Goal: Task Accomplishment & Management: Complete application form

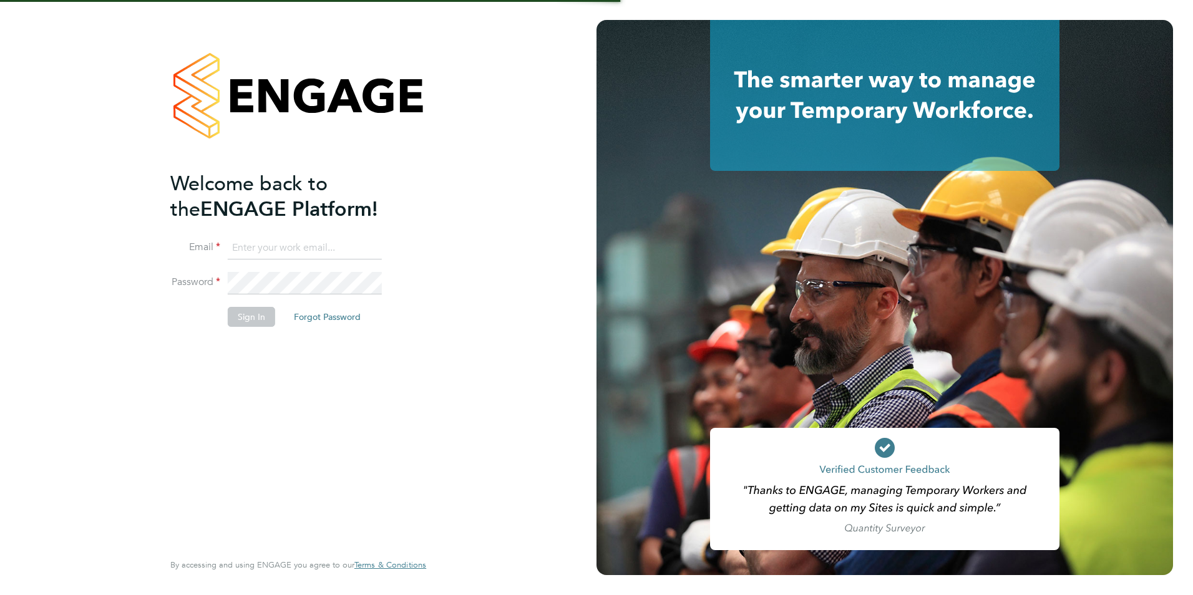
type input "james.farrington@huntereducation.co.uk"
click at [259, 317] on button "Sign In" at bounding box center [251, 317] width 47 height 20
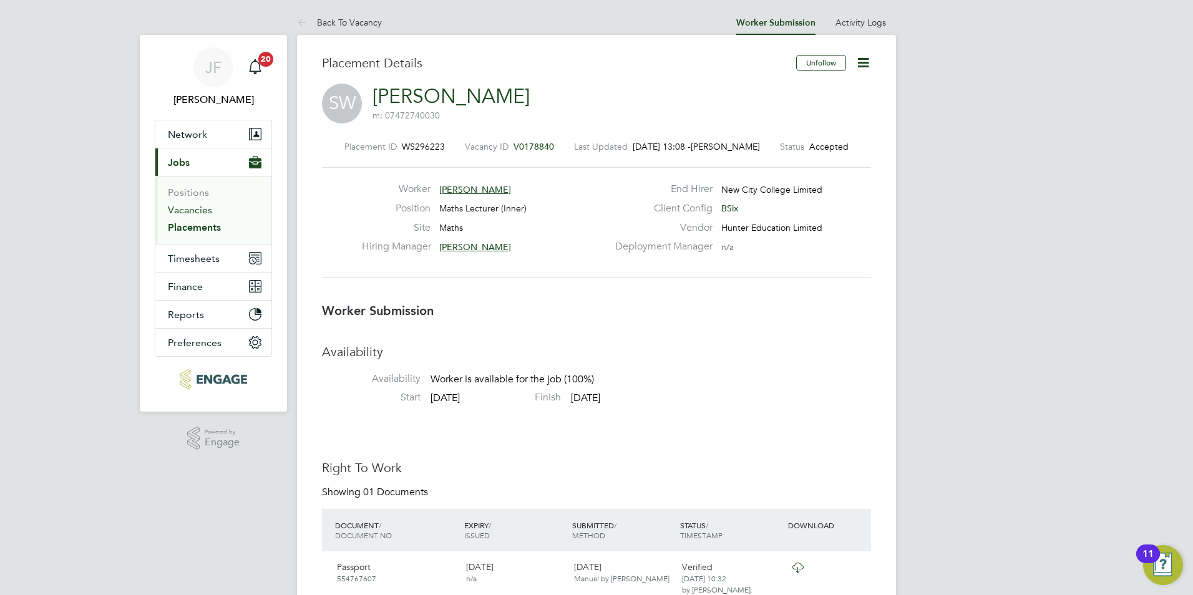
click at [202, 215] on link "Vacancies" at bounding box center [190, 210] width 44 height 12
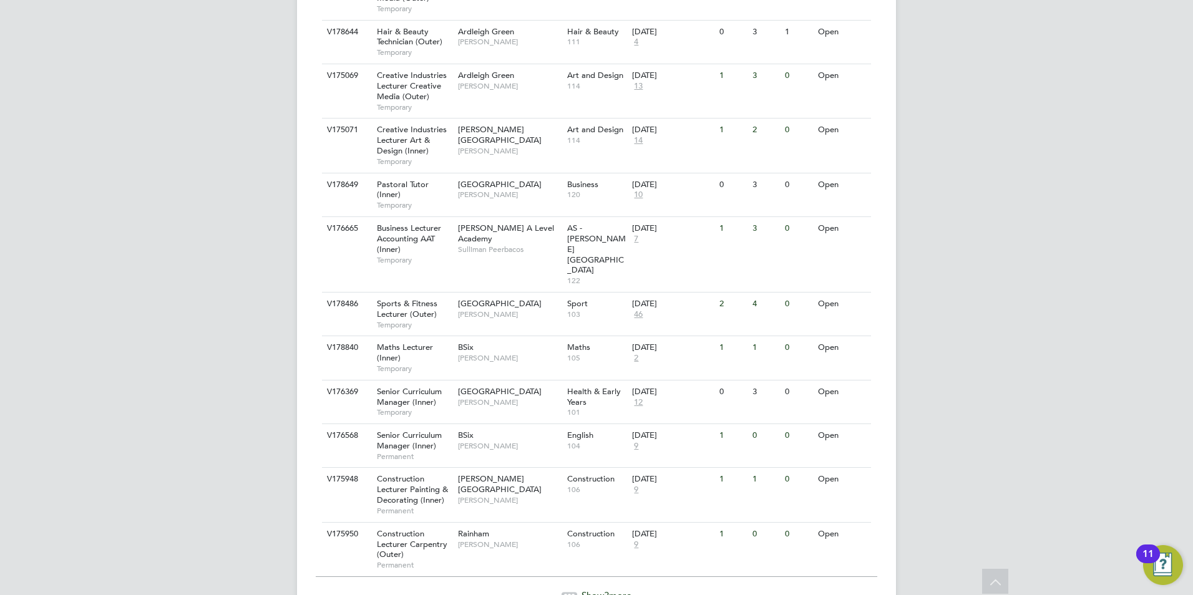
scroll to position [1300, 0]
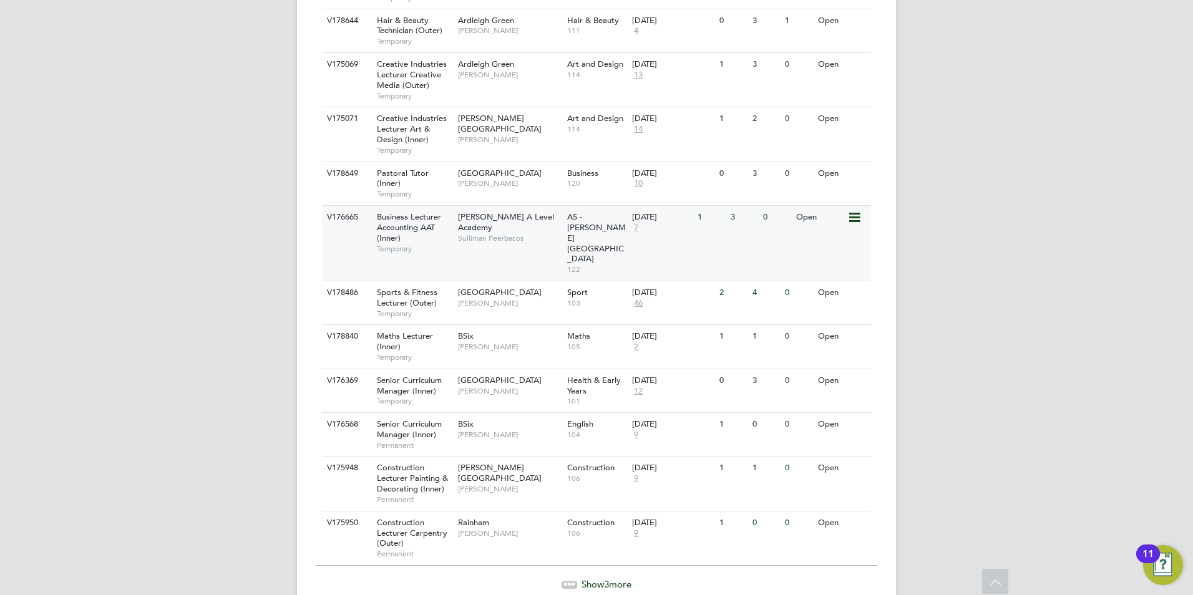
click at [427, 206] on div "Business Lecturer Accounting AAT (Inner) Temporary" at bounding box center [411, 233] width 87 height 54
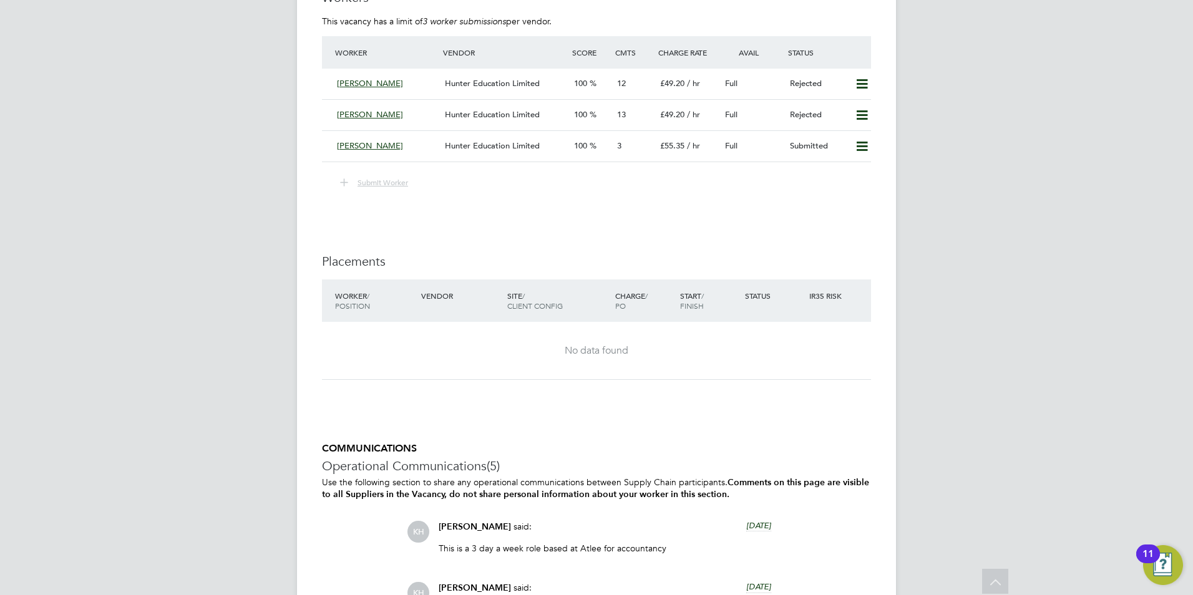
scroll to position [2128, 0]
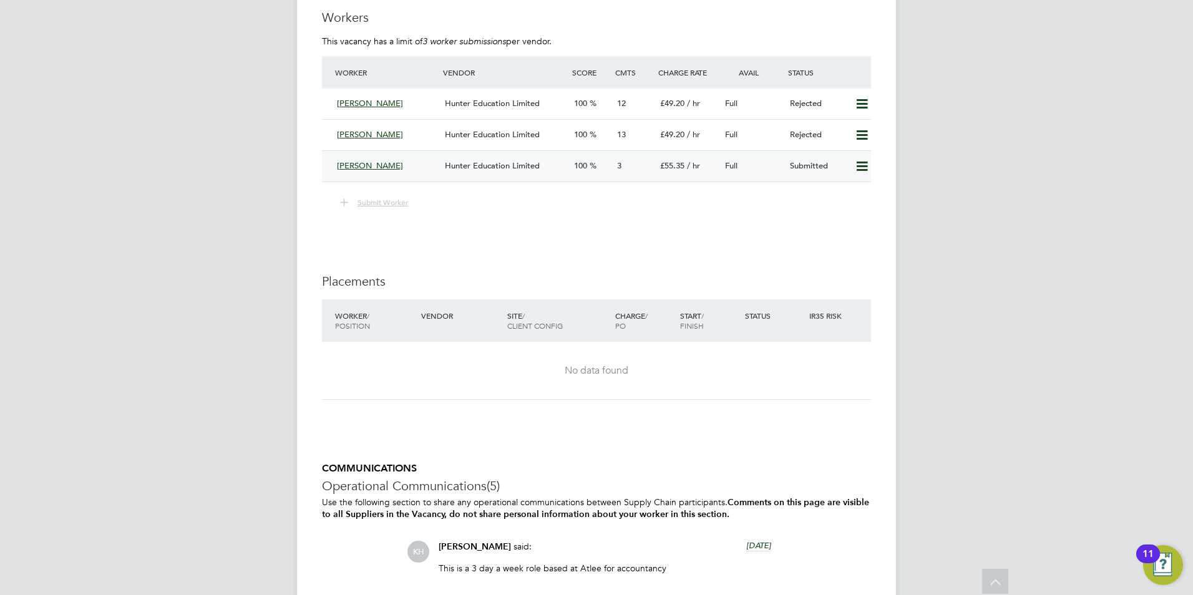
click at [860, 168] on icon at bounding box center [862, 167] width 16 height 10
click at [854, 194] on li "Remove" at bounding box center [844, 192] width 48 height 17
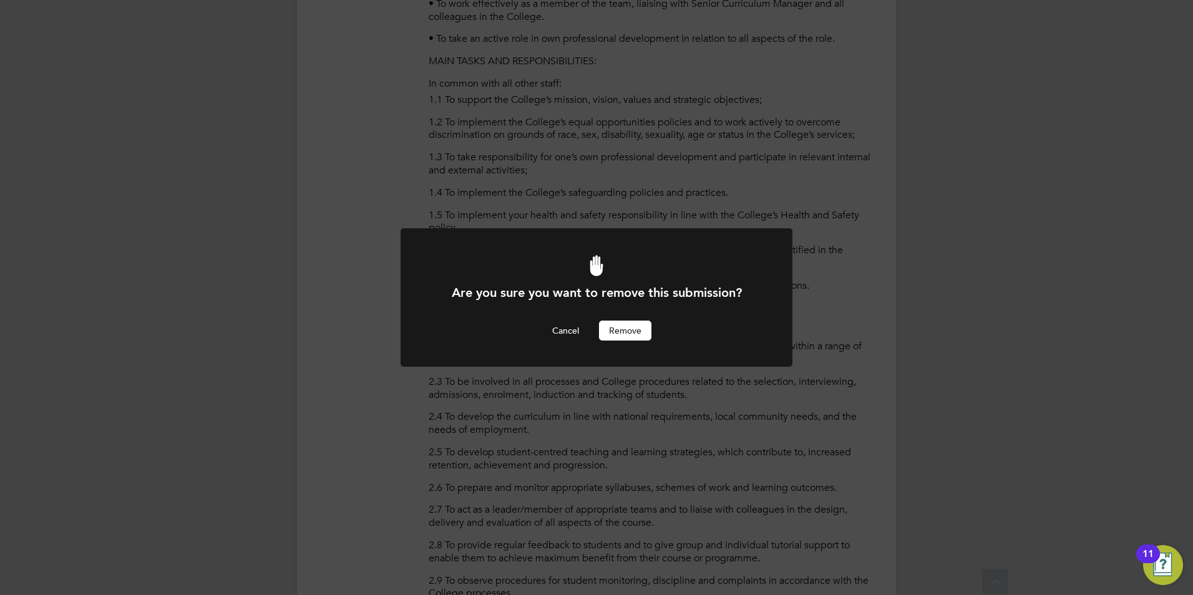
click at [628, 333] on button "Remove" at bounding box center [625, 331] width 52 height 20
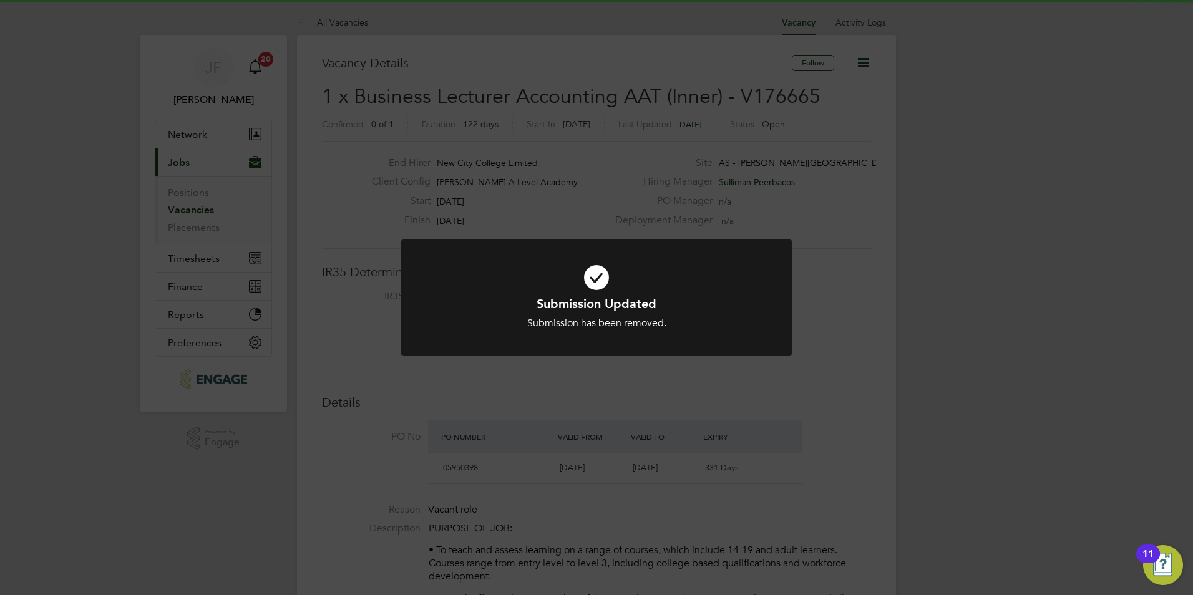
click at [711, 389] on div "Submission Updated Submission has been removed. Cancel Okay" at bounding box center [596, 297] width 1193 height 595
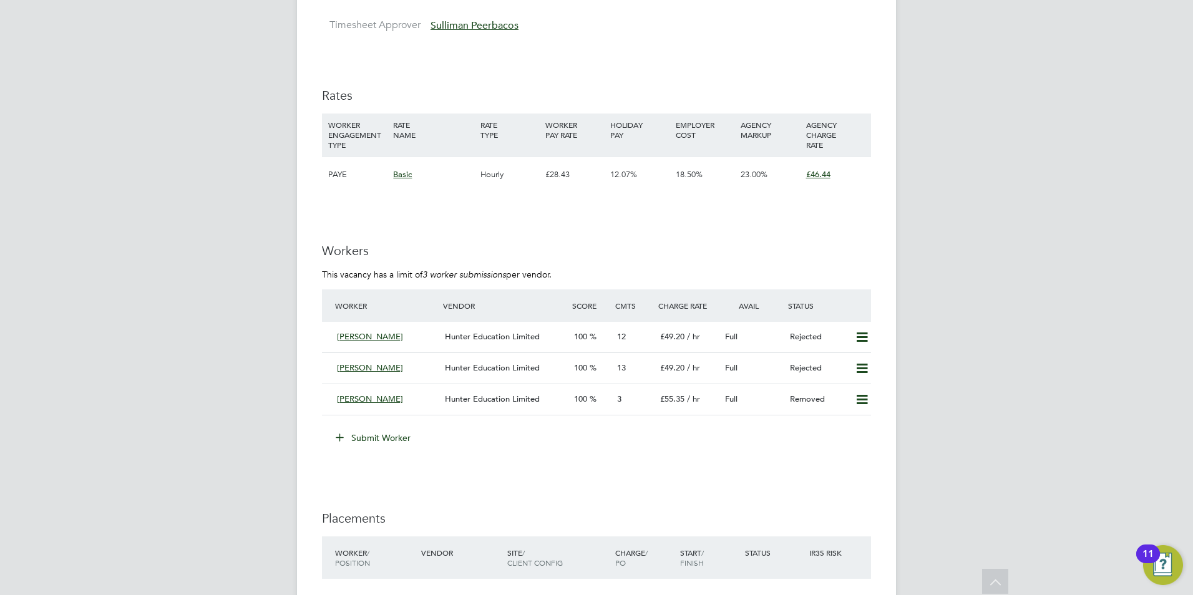
click at [384, 437] on button "Submit Worker" at bounding box center [374, 438] width 94 height 20
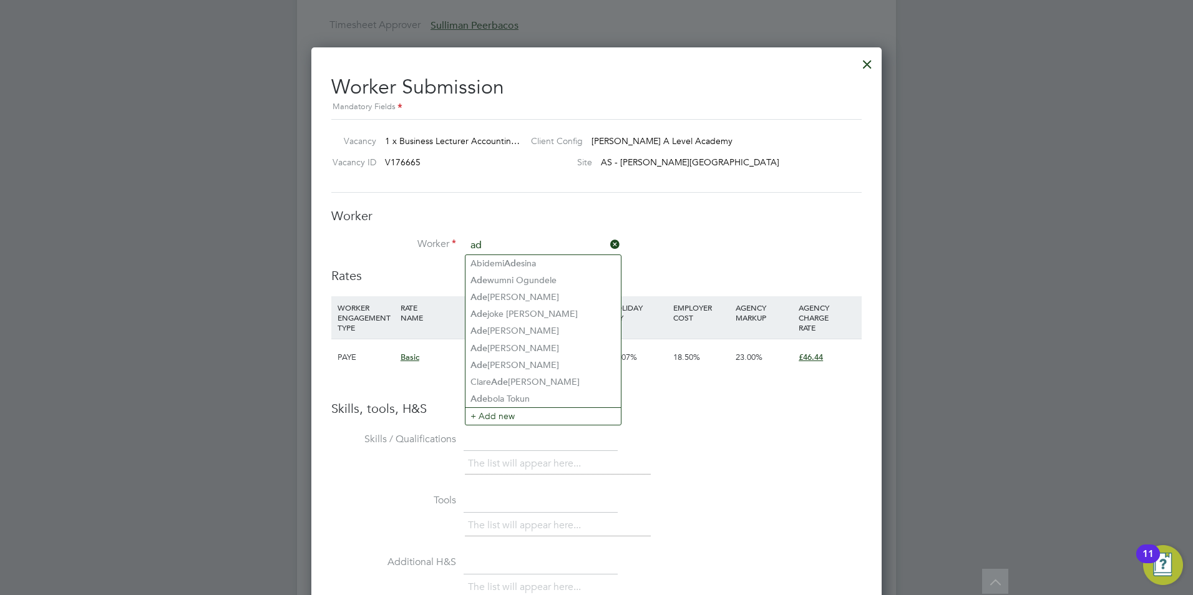
type input "a"
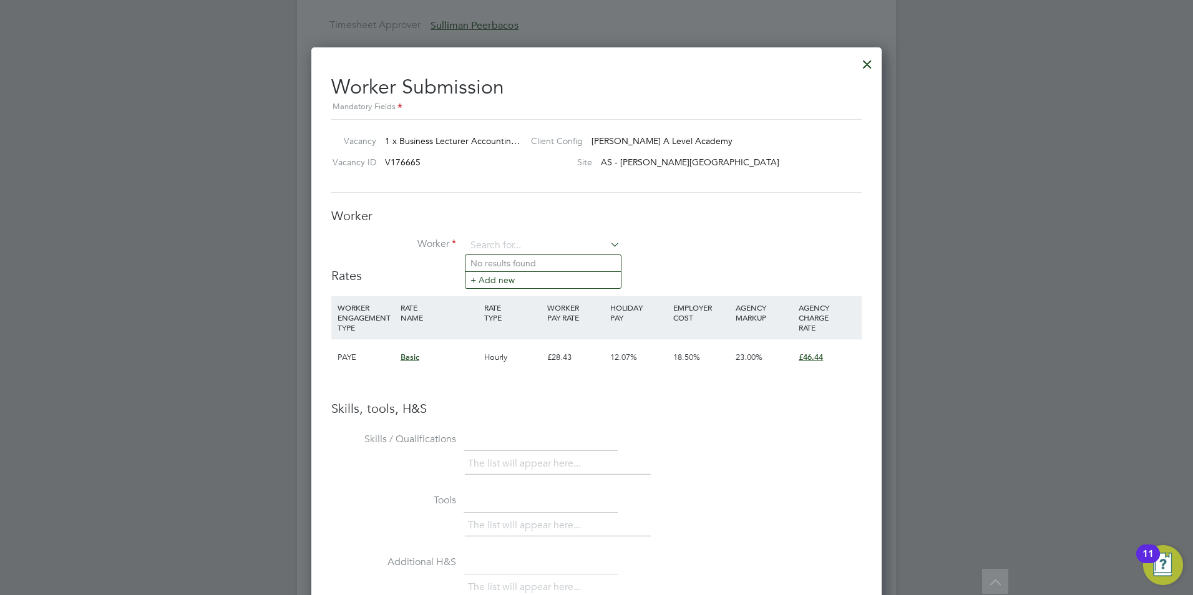
click at [865, 64] on div at bounding box center [867, 61] width 22 height 22
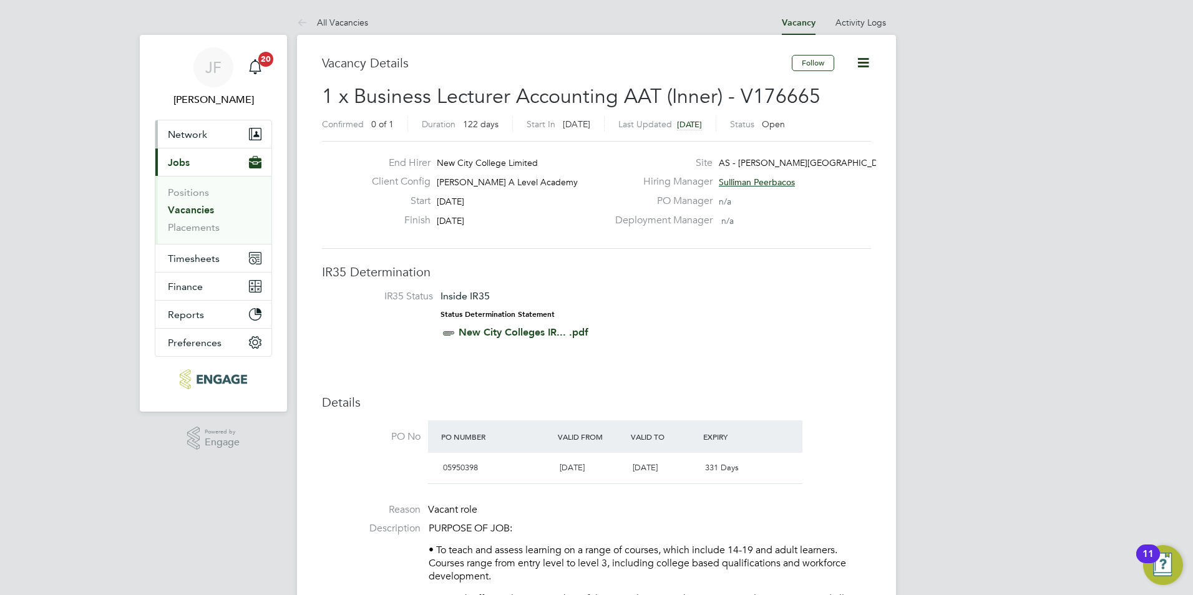
click at [200, 133] on span "Network" at bounding box center [187, 135] width 39 height 12
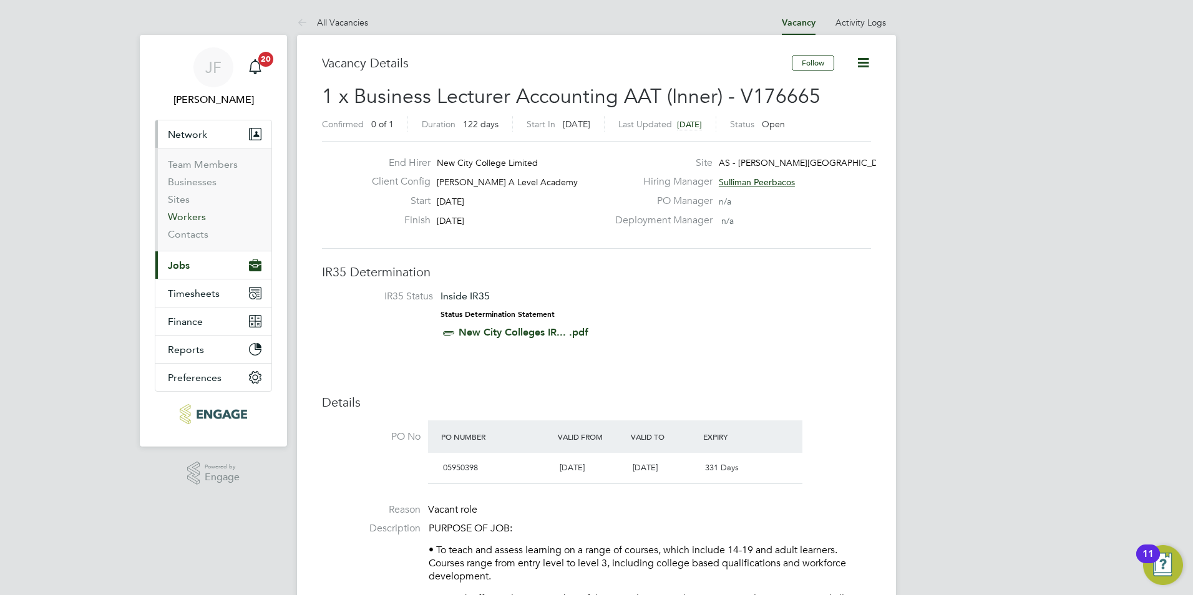
click at [197, 214] on link "Workers" at bounding box center [187, 217] width 38 height 12
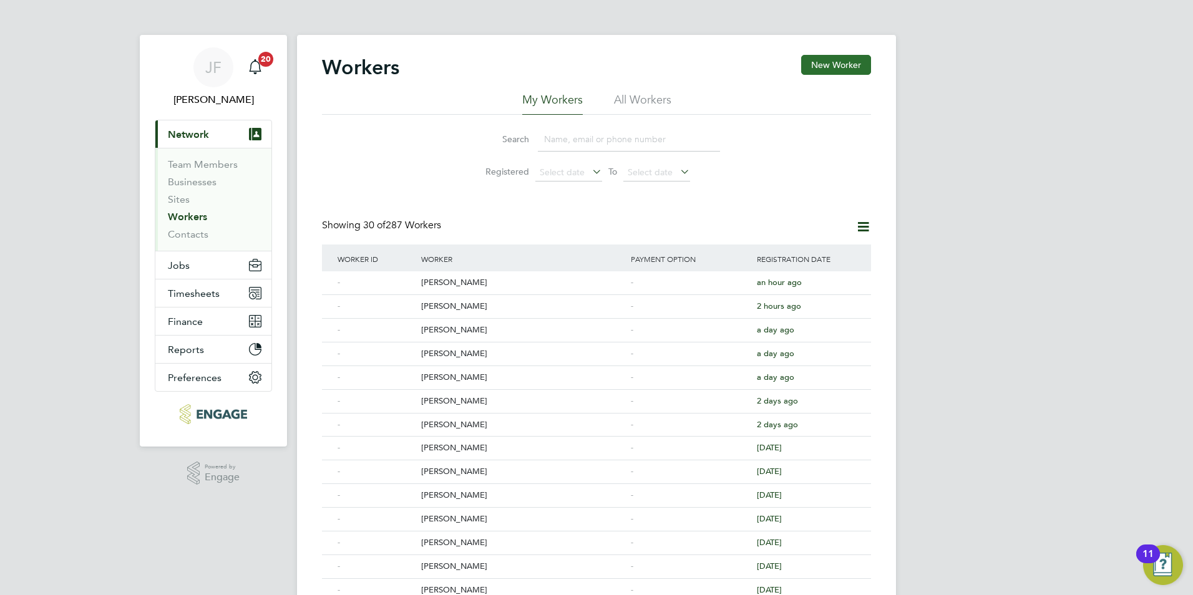
click at [835, 59] on button "New Worker" at bounding box center [836, 65] width 70 height 20
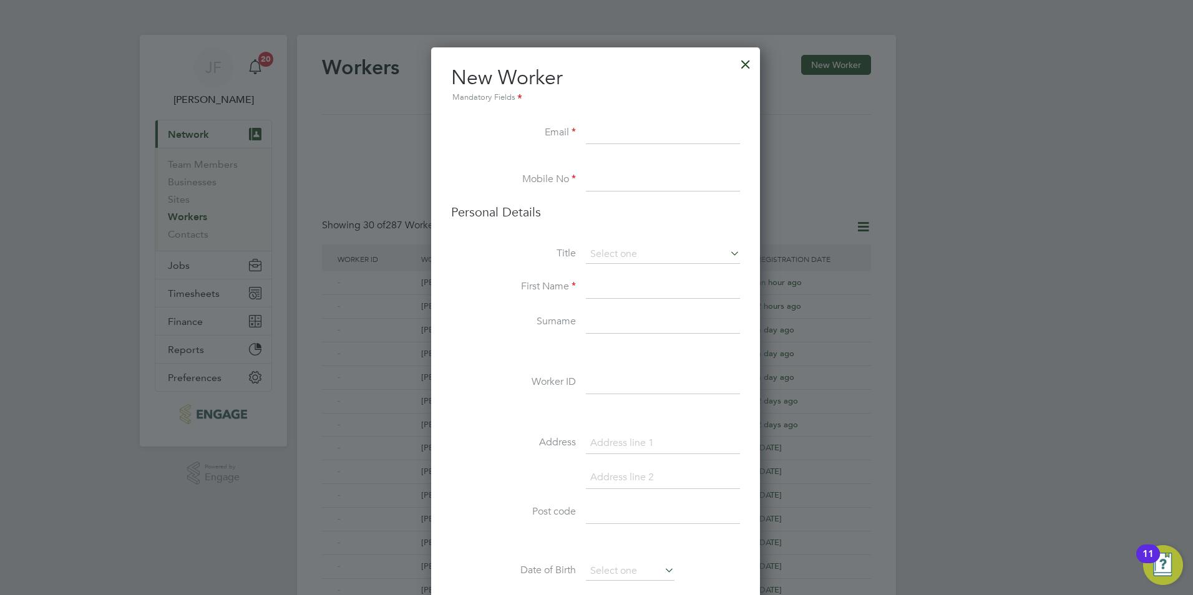
paste input "all4tunji@yahoo.com"
type input "all4tunji@yahoo.com"
click at [619, 184] on input at bounding box center [663, 180] width 154 height 22
click at [607, 167] on li at bounding box center [595, 163] width 289 height 12
paste input "07411356653"
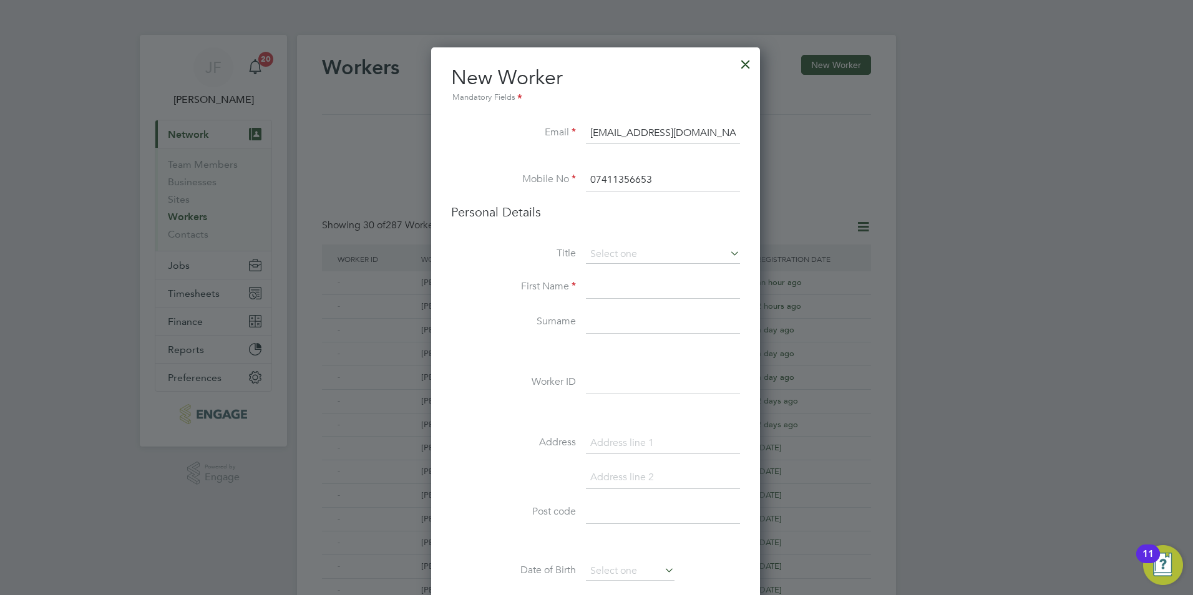
type input "07411356653"
click at [602, 288] on input at bounding box center [663, 287] width 154 height 22
type input "Adetunji"
click at [655, 376] on input at bounding box center [663, 383] width 154 height 22
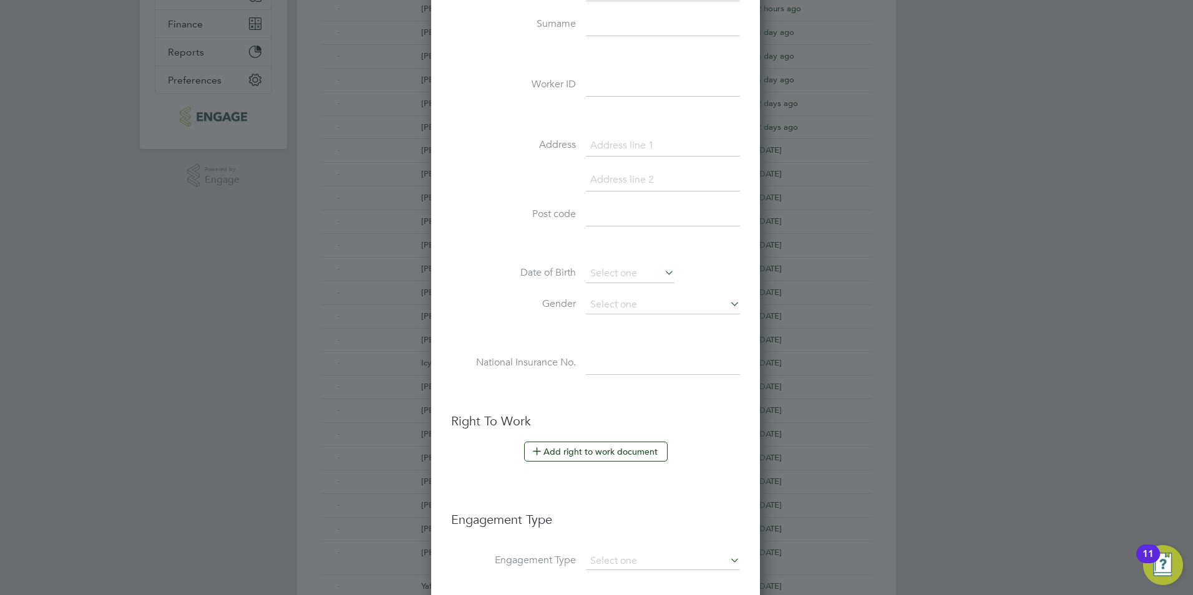
scroll to position [469, 0]
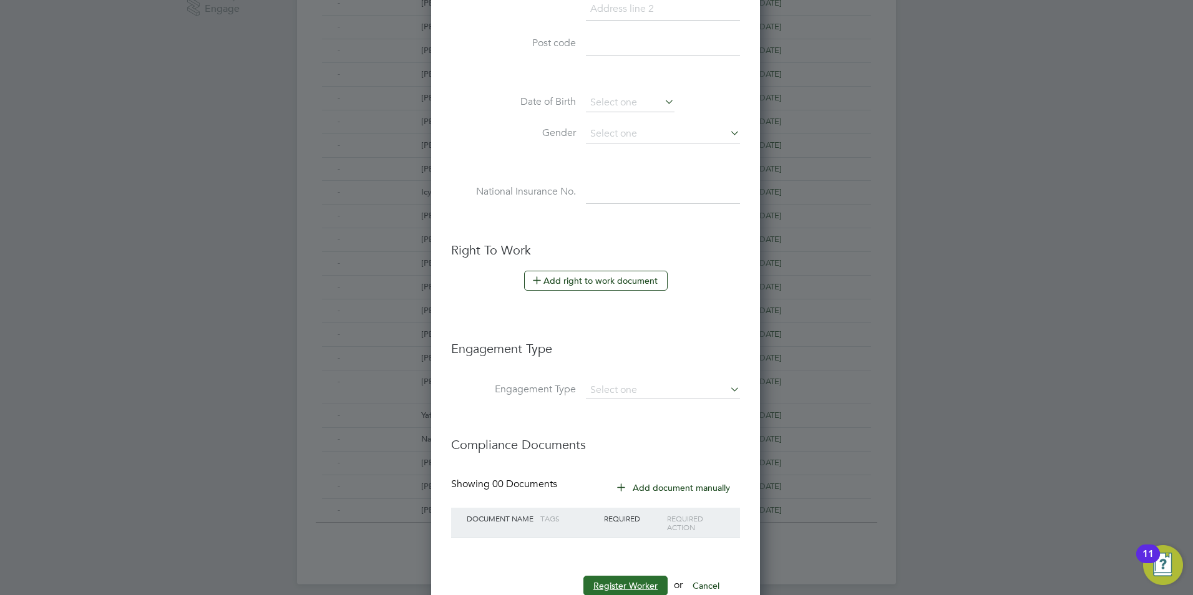
click at [640, 584] on button "Register Worker" at bounding box center [625, 586] width 84 height 20
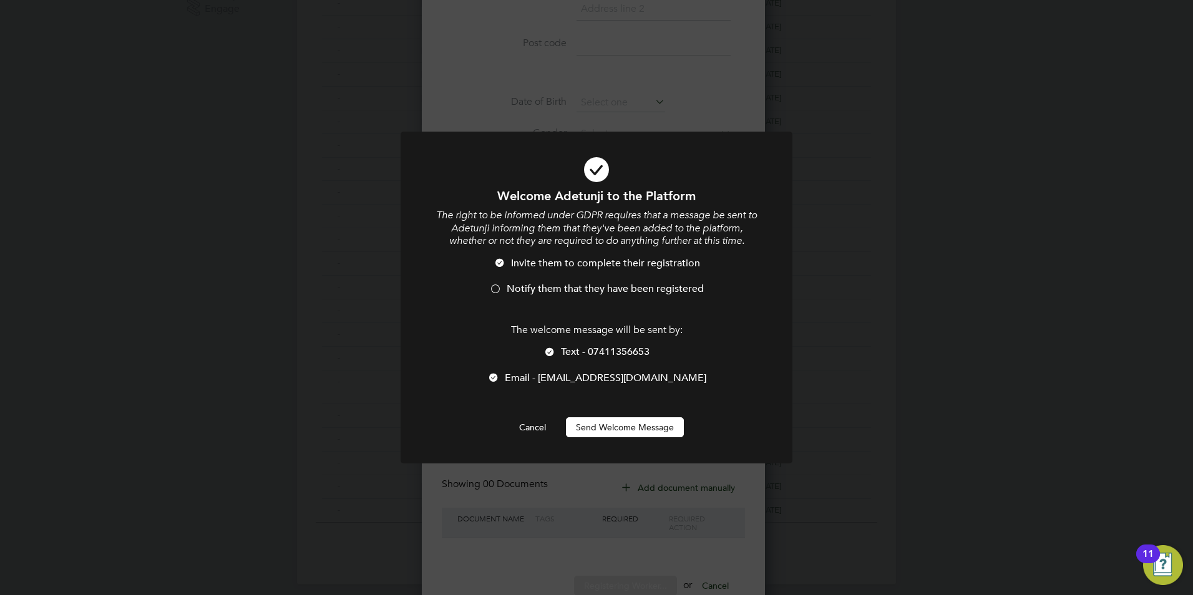
scroll to position [1056, 331]
click at [504, 290] on li "Notify them that they have been registered" at bounding box center [596, 296] width 324 height 26
click at [549, 350] on div at bounding box center [549, 353] width 12 height 12
click at [640, 424] on button "Send Welcome Message" at bounding box center [625, 427] width 118 height 20
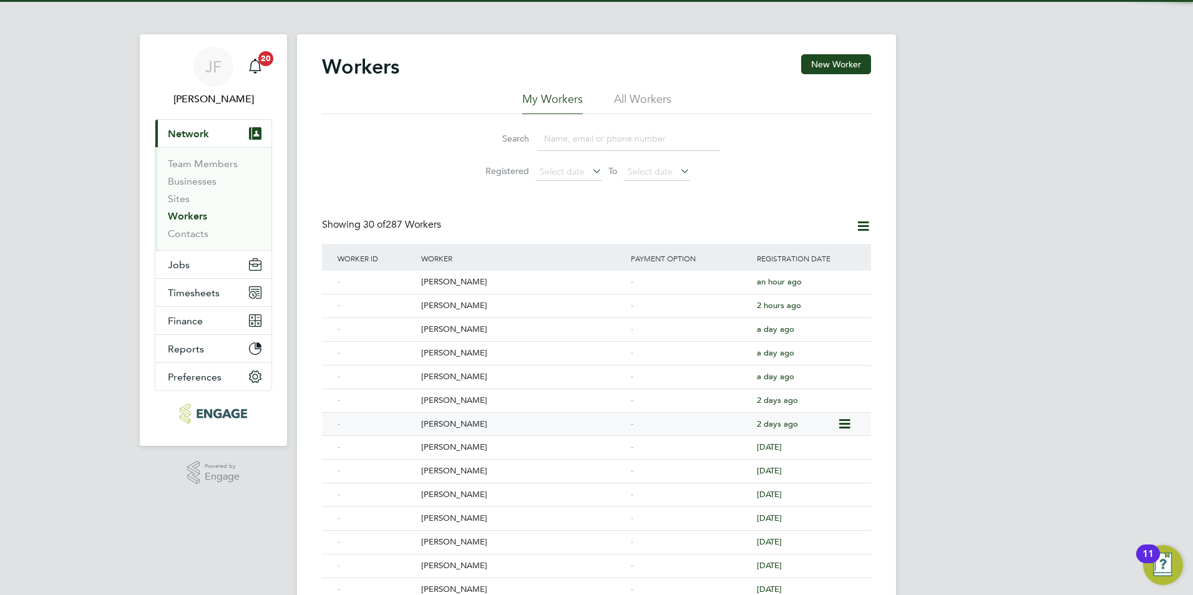
scroll to position [0, 0]
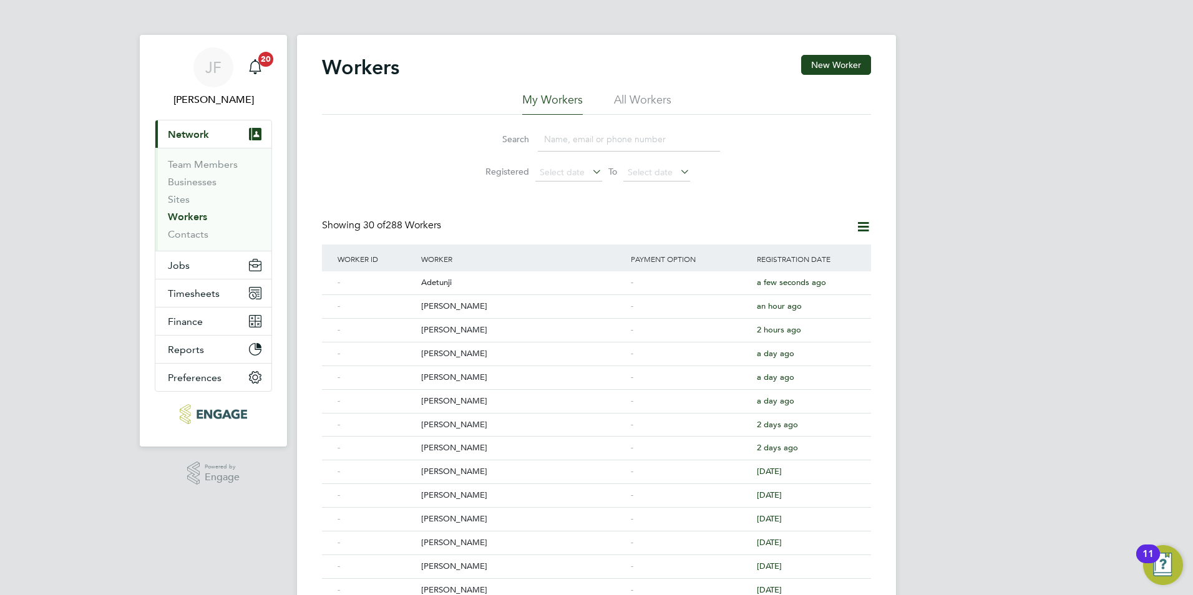
click at [185, 212] on link "Workers" at bounding box center [187, 217] width 39 height 12
click at [188, 219] on link "Workers" at bounding box center [187, 217] width 39 height 12
click at [198, 275] on button "Jobs" at bounding box center [213, 264] width 116 height 27
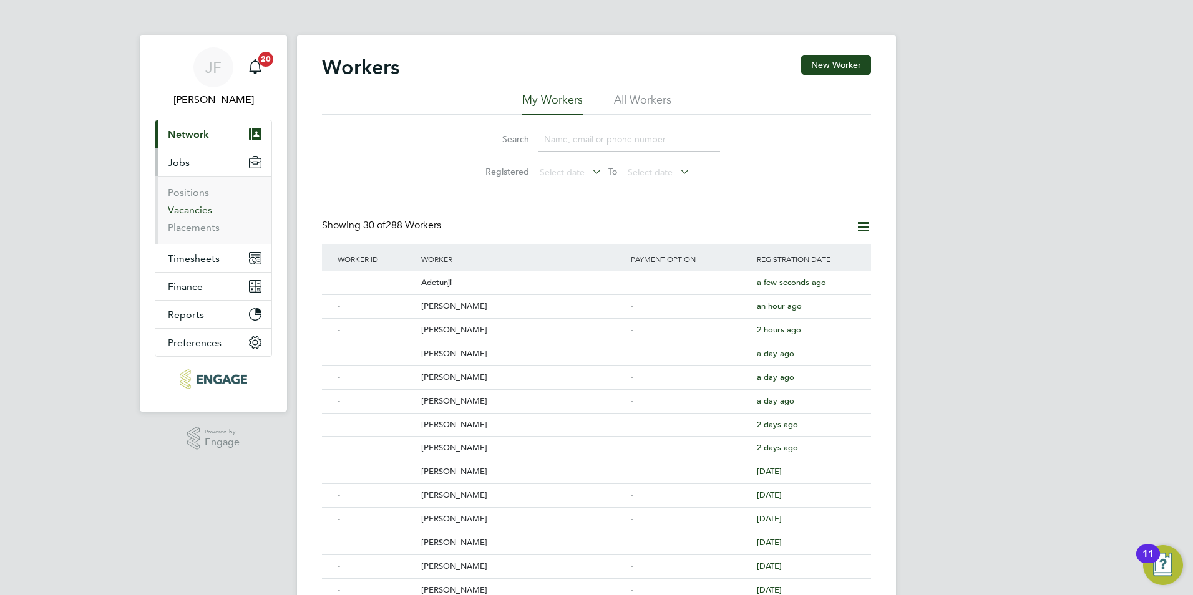
click at [208, 210] on link "Vacancies" at bounding box center [190, 210] width 44 height 12
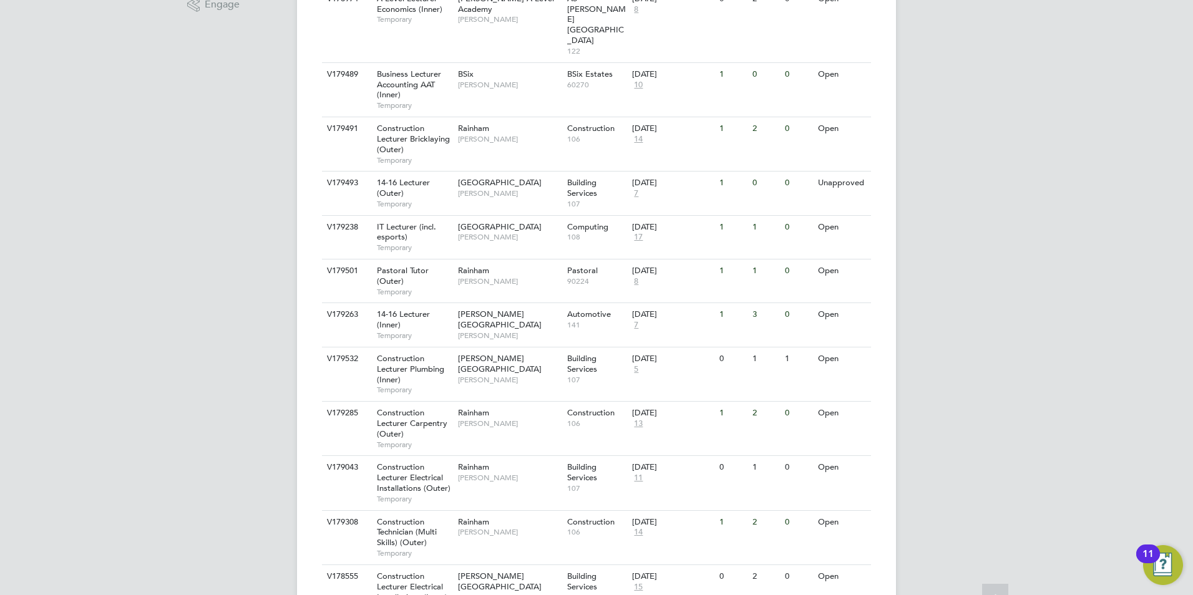
scroll to position [1300, 0]
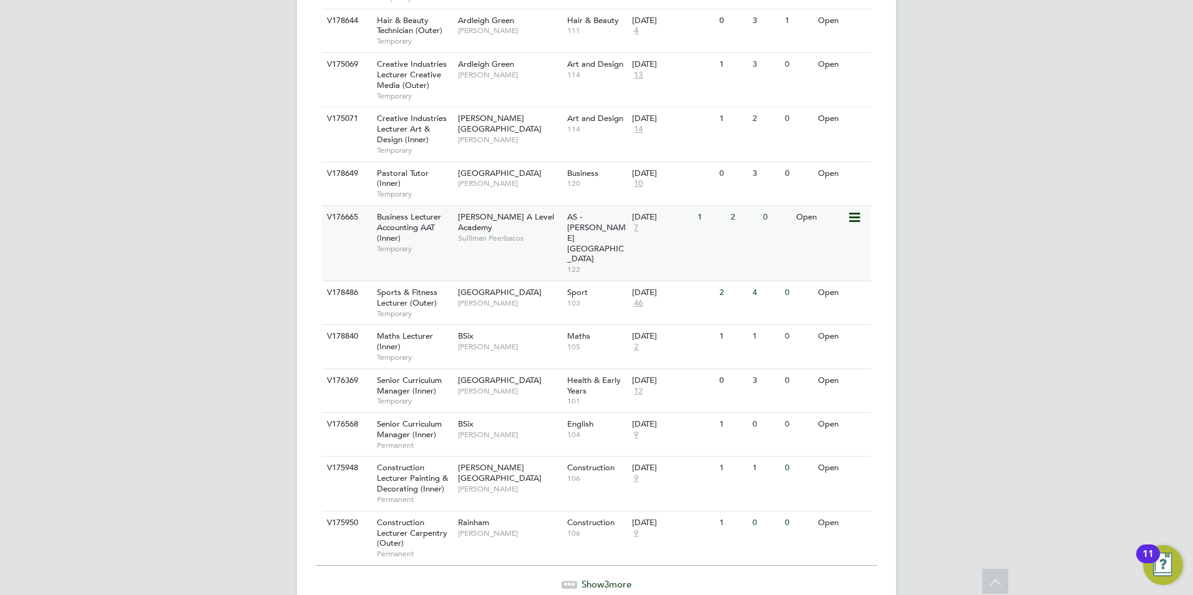
click at [482, 211] on div "V176665 Business Lecturer Accounting AAT (Inner) Temporary Attlee A Level Acade…" at bounding box center [596, 243] width 549 height 76
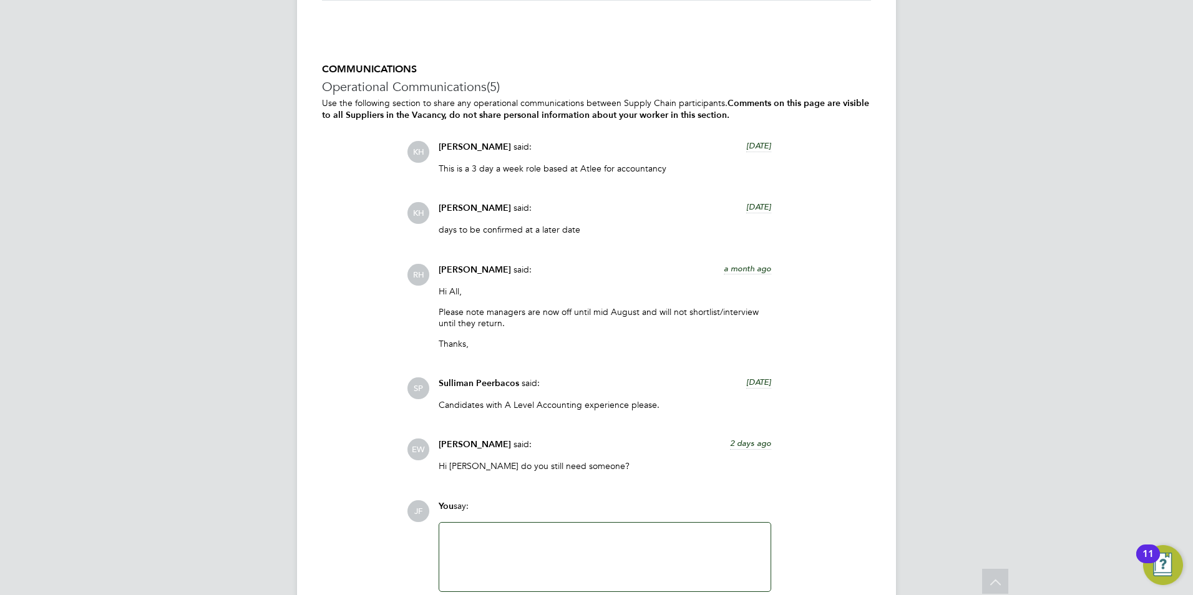
scroll to position [2148, 0]
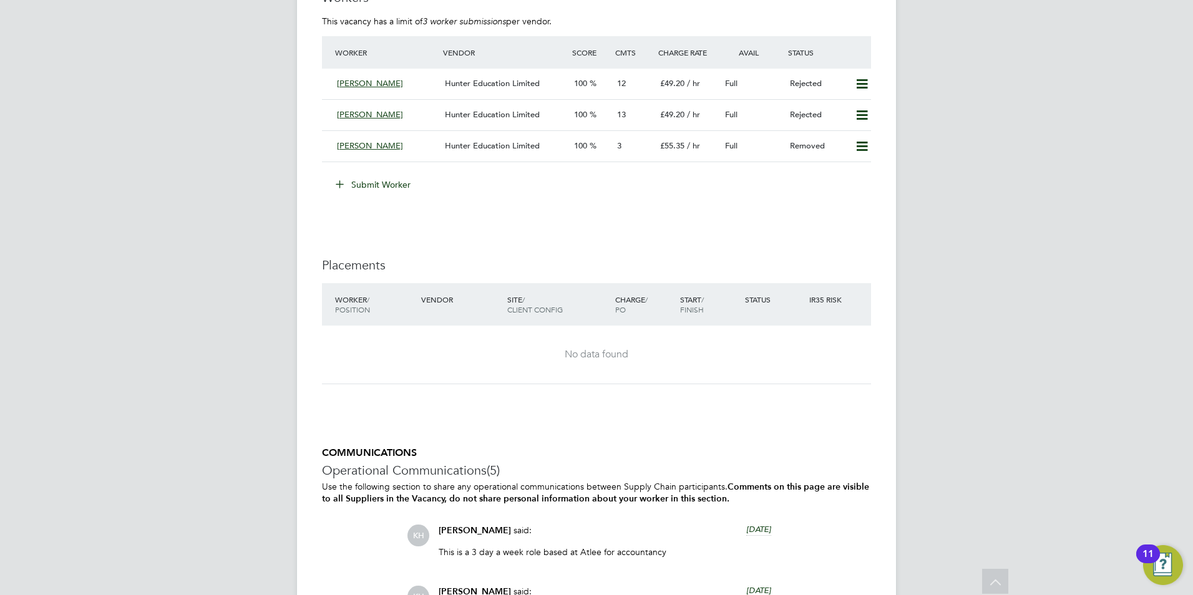
click at [379, 182] on button "Submit Worker" at bounding box center [374, 185] width 94 height 20
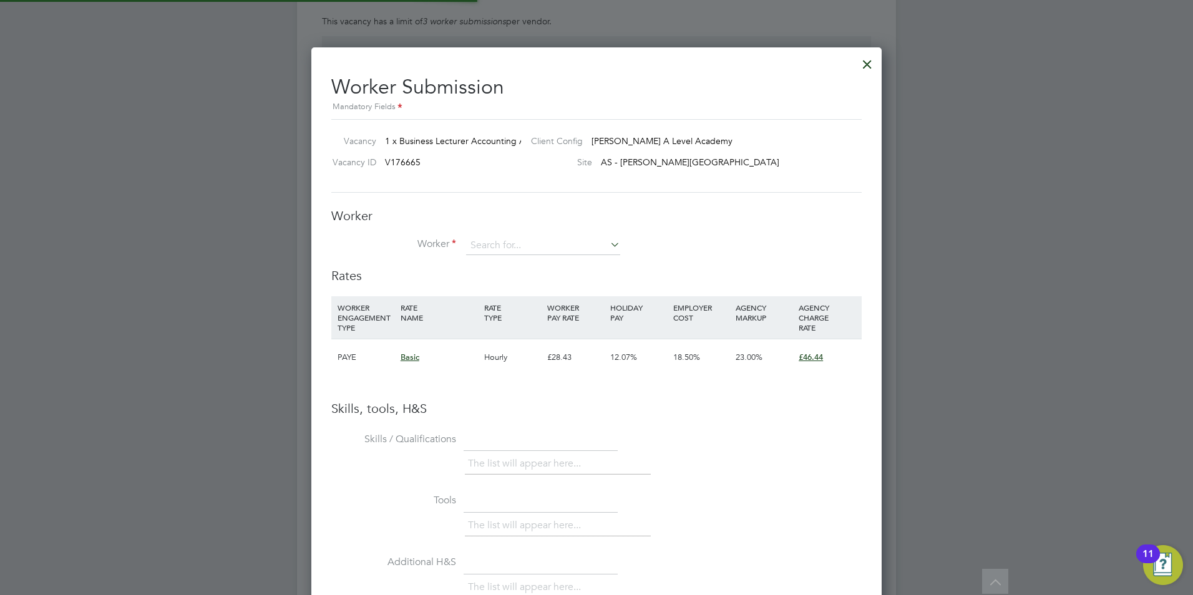
scroll to position [6, 6]
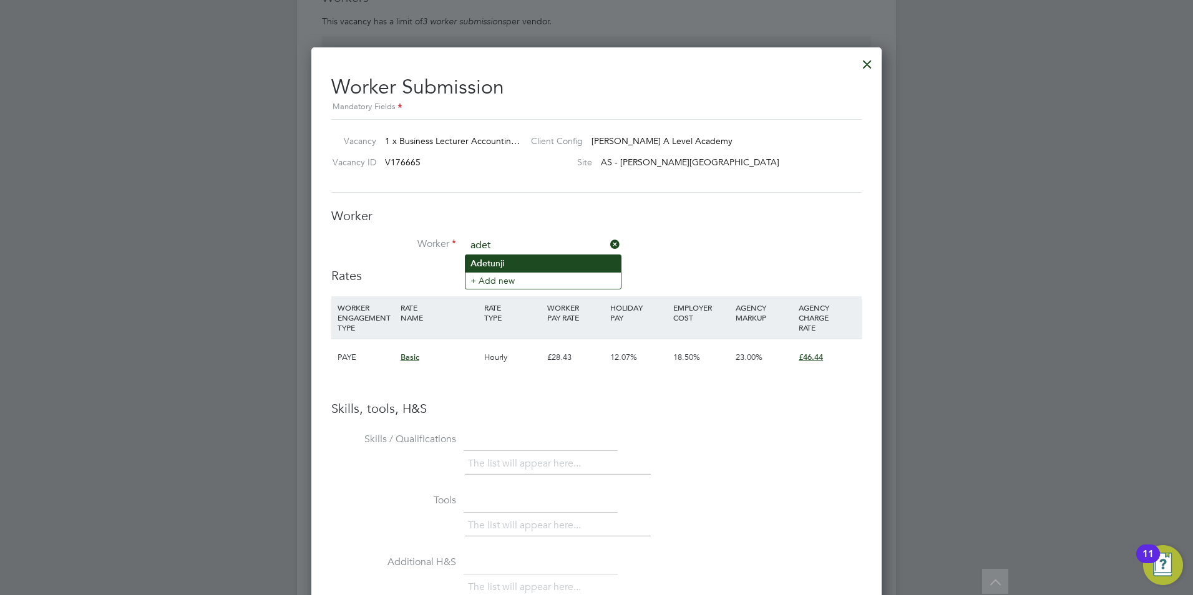
click at [492, 263] on li "Adet unji" at bounding box center [542, 263] width 155 height 17
type input "Adetunji"
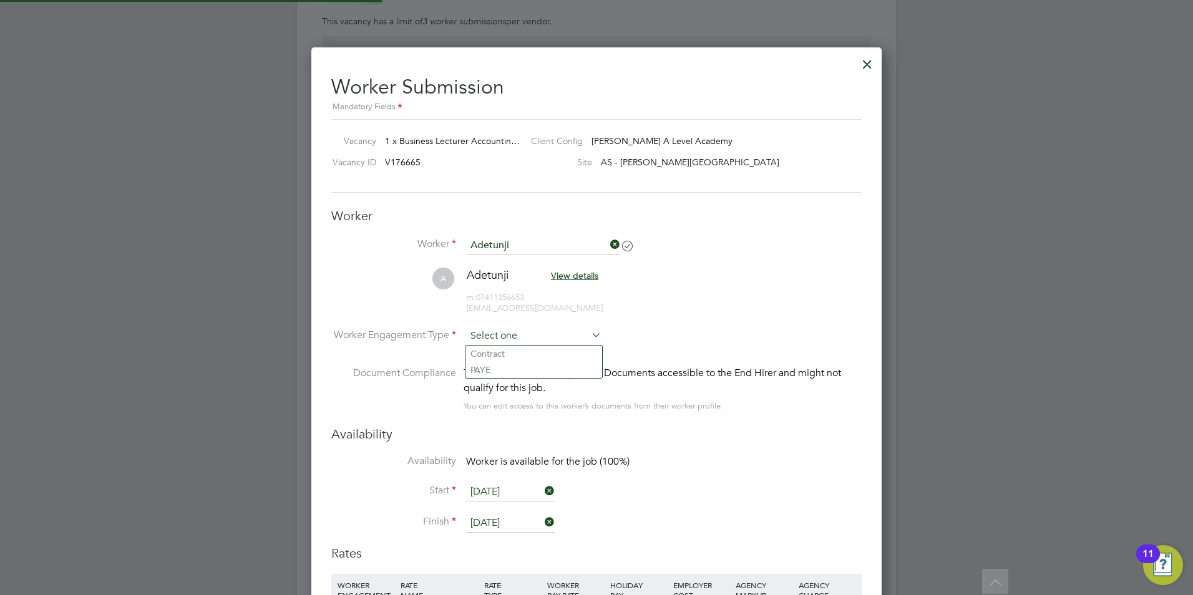
click at [530, 333] on input at bounding box center [533, 336] width 135 height 19
click at [512, 353] on li "Contract" at bounding box center [533, 354] width 137 height 16
type input "Contract"
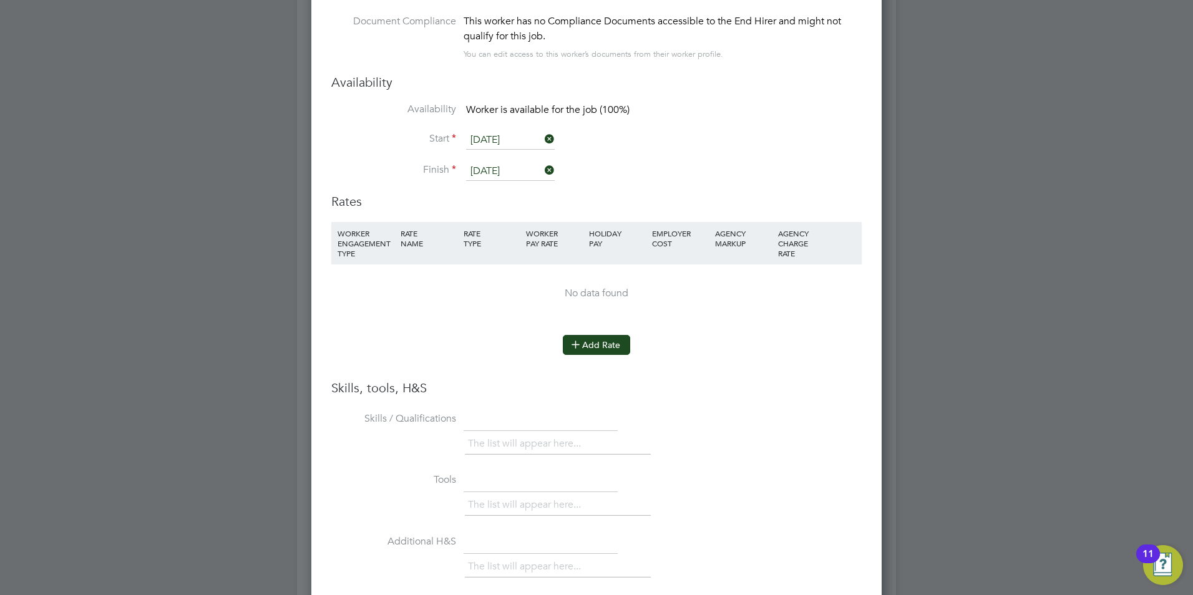
click at [623, 341] on button "Add Rate" at bounding box center [596, 345] width 67 height 20
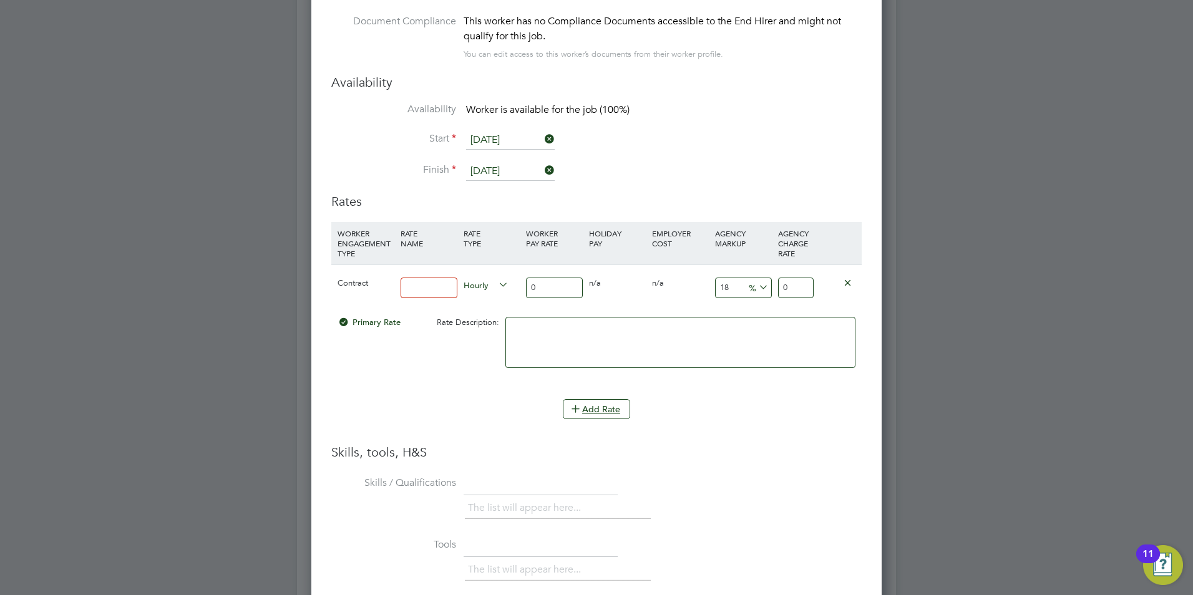
click at [439, 288] on input at bounding box center [429, 288] width 57 height 21
type input "basic"
click at [560, 290] on input "0" at bounding box center [554, 288] width 57 height 21
type input "4"
type input "4.72"
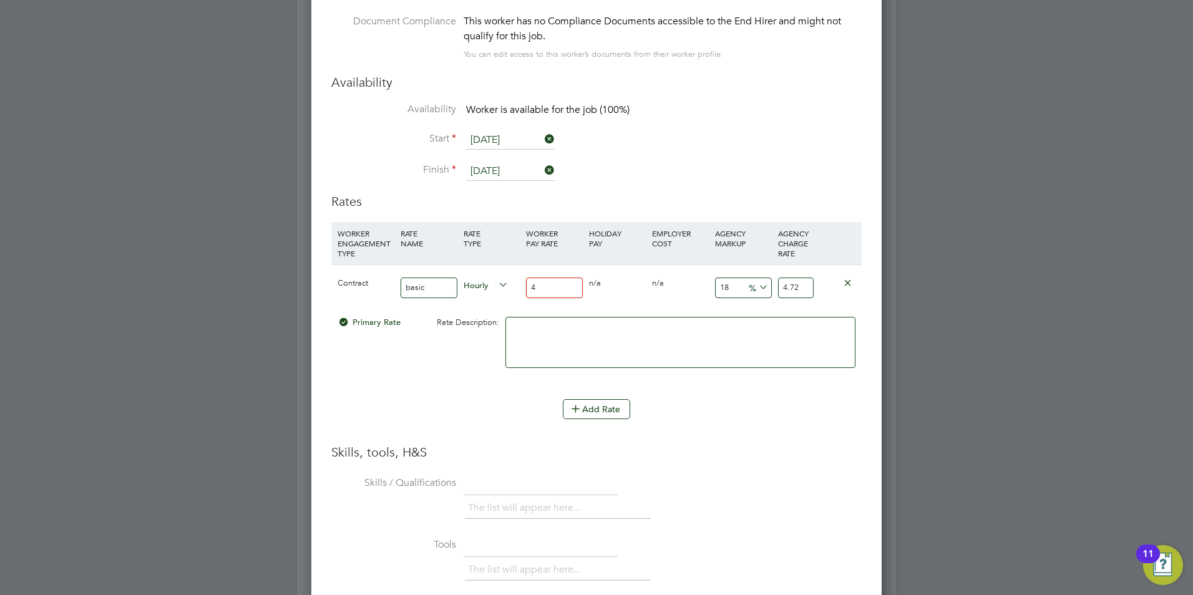
type input "40"
type input "47.2"
type input "40"
click at [739, 290] on input "18" at bounding box center [743, 288] width 57 height 21
type input "1"
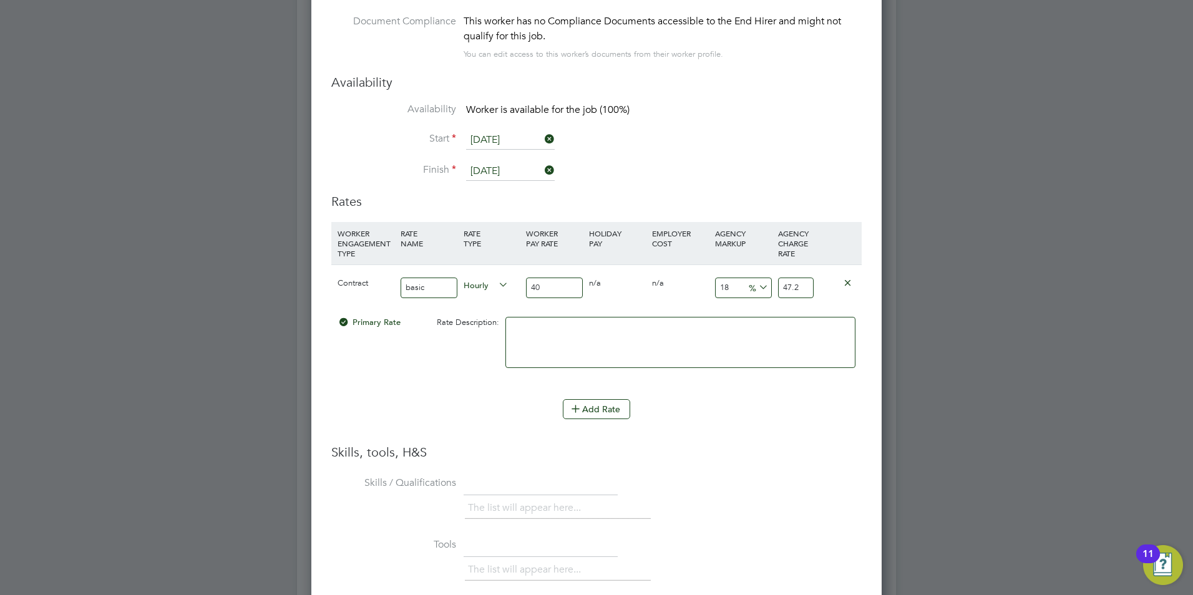
type input "40.4"
type input "2"
type input "40.8"
type input "23"
type input "49.2"
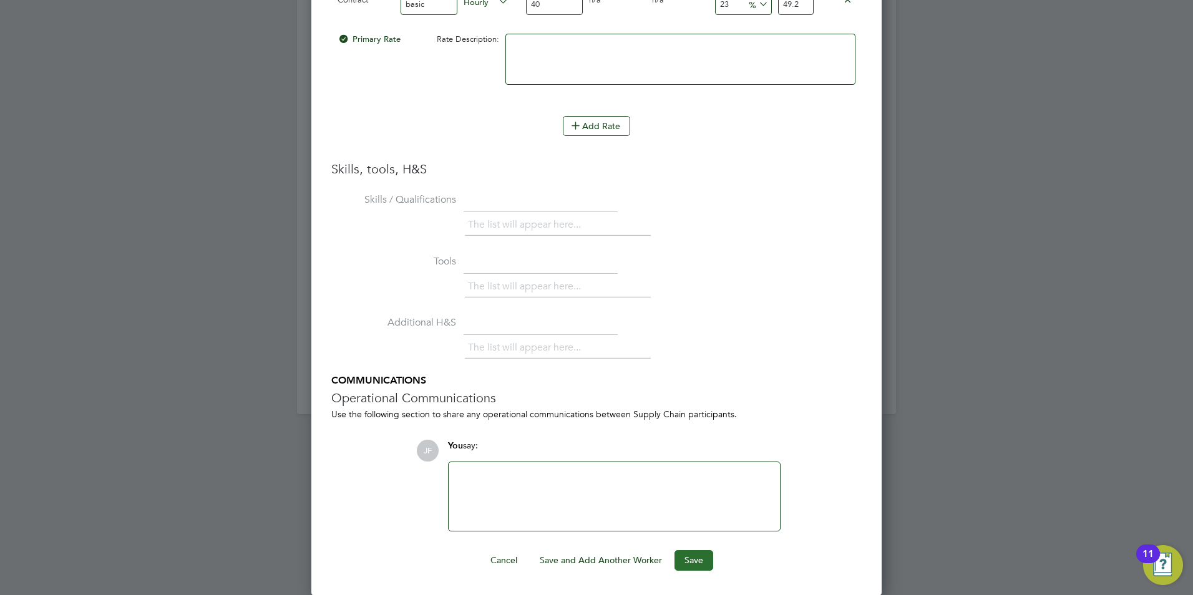
type input "23"
click at [698, 564] on button "Save" at bounding box center [694, 560] width 39 height 20
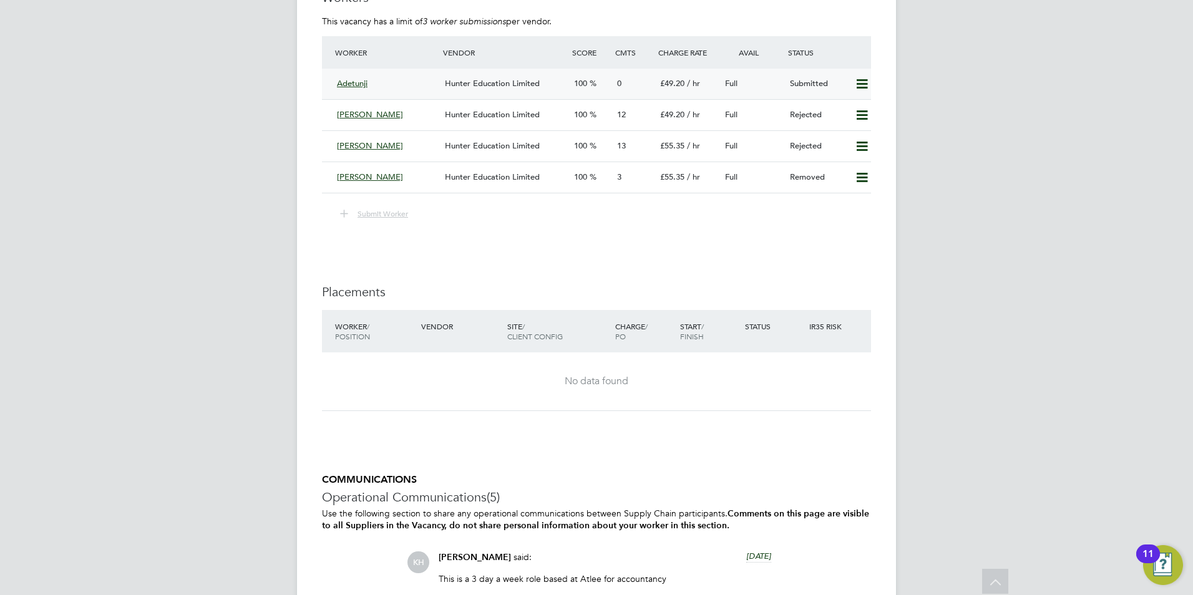
click at [506, 78] on span "Hunter Education Limited" at bounding box center [492, 83] width 95 height 11
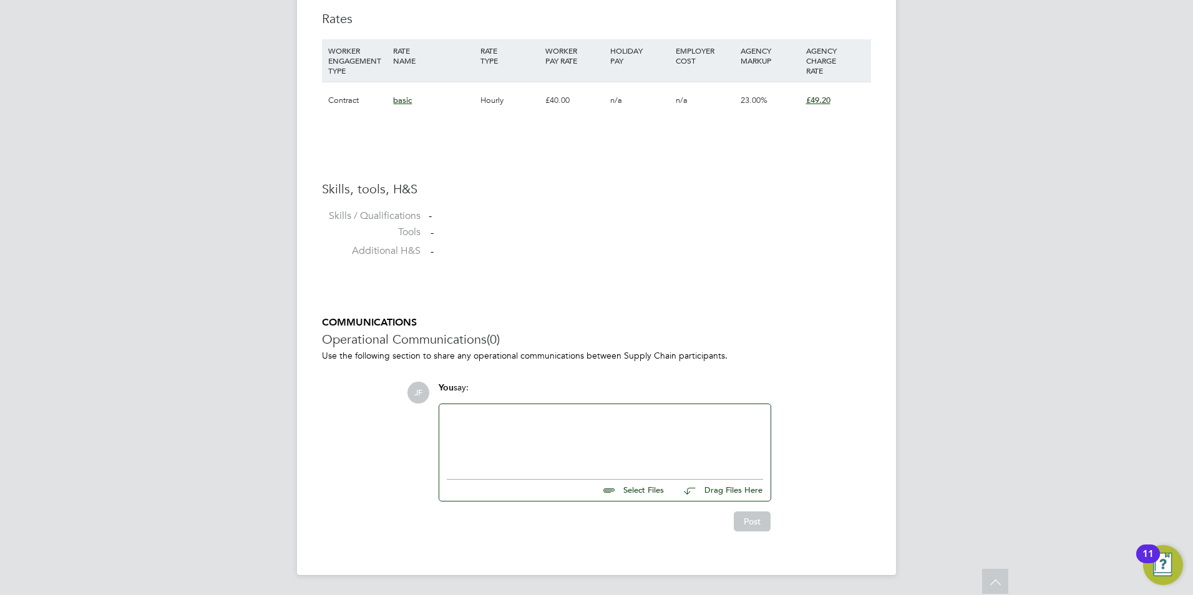
click at [640, 489] on input "file" at bounding box center [669, 488] width 187 height 17
type input "C:\fakepath\32802.docx"
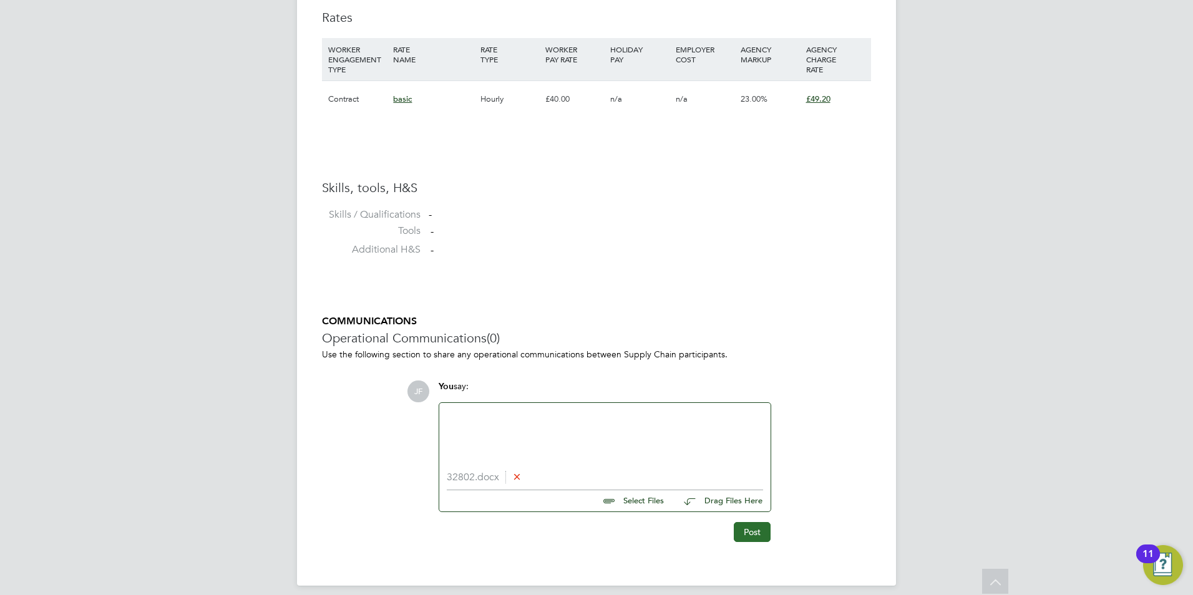
click at [755, 532] on button "Post" at bounding box center [752, 532] width 37 height 20
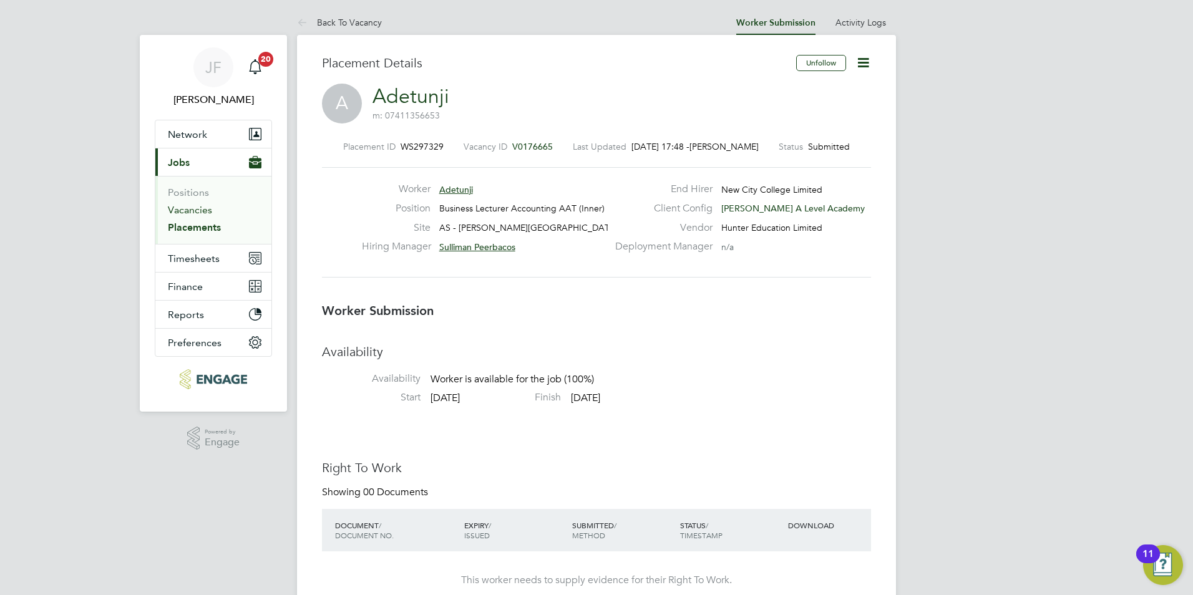
click at [210, 215] on link "Vacancies" at bounding box center [190, 210] width 44 height 12
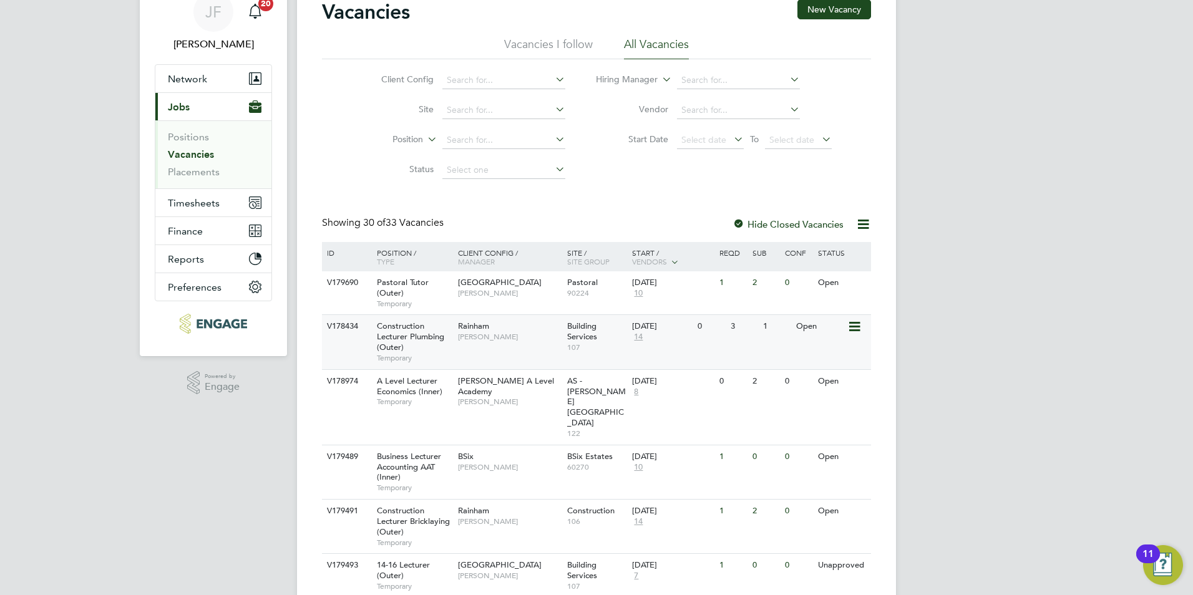
scroll to position [71, 0]
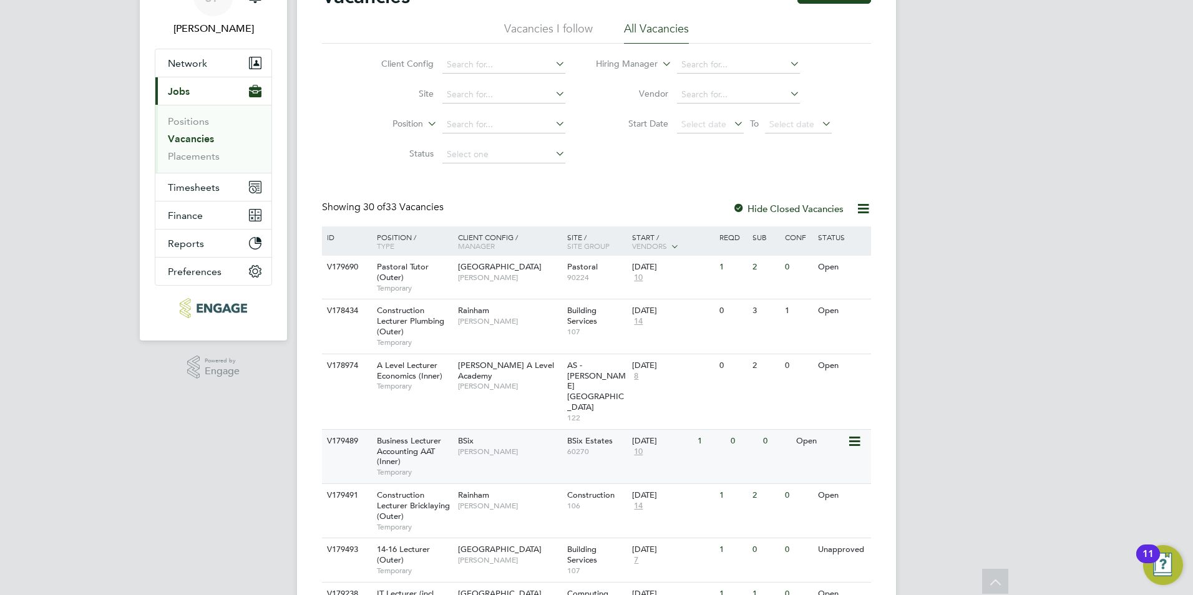
click at [500, 430] on div "BSix Kerry Baker" at bounding box center [509, 446] width 109 height 32
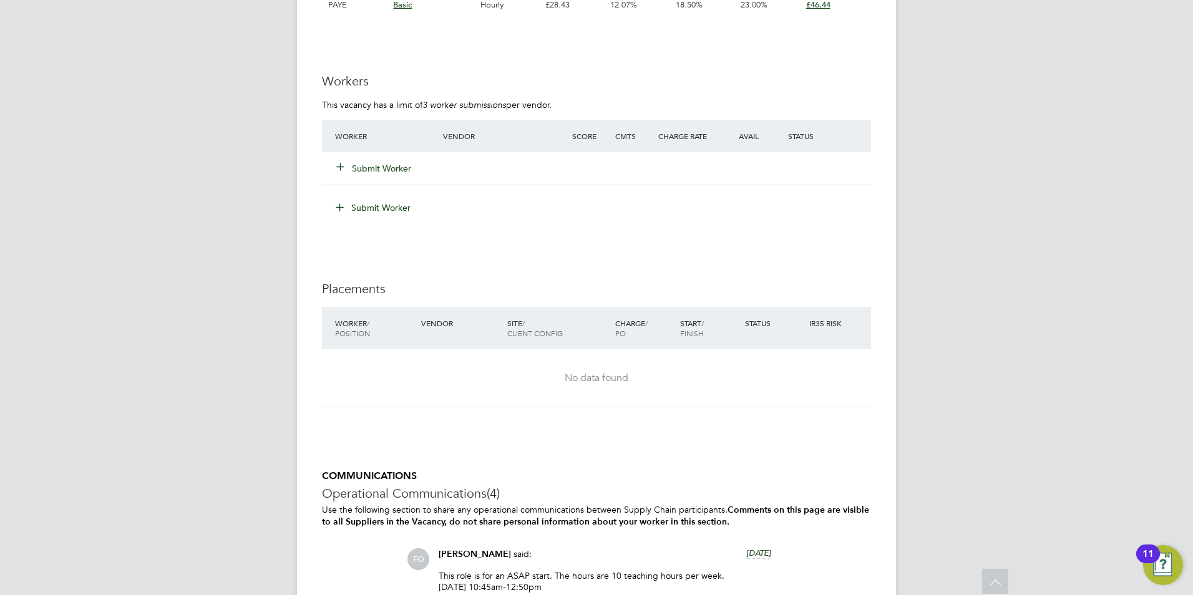
scroll to position [2077, 0]
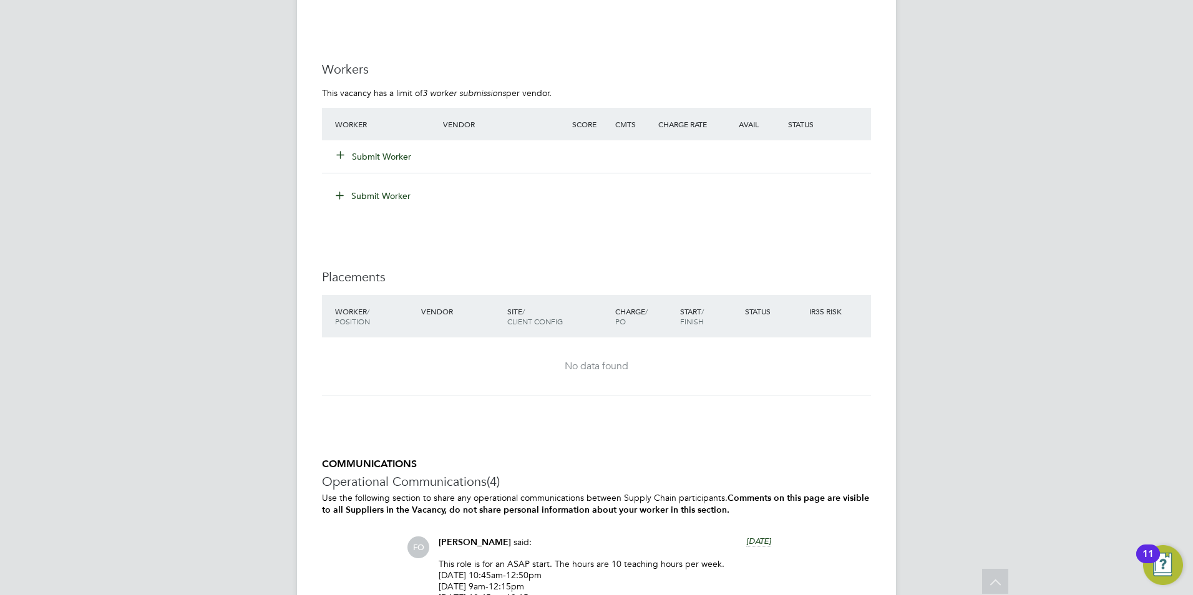
click at [387, 157] on button "Submit Worker" at bounding box center [374, 156] width 75 height 12
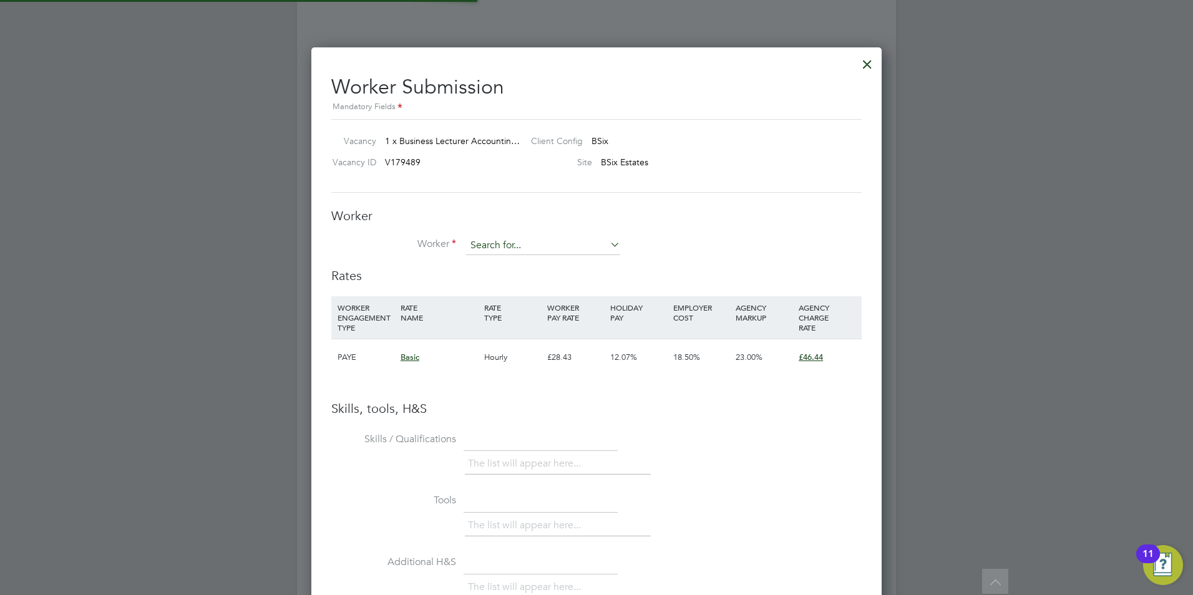
scroll to position [789, 571]
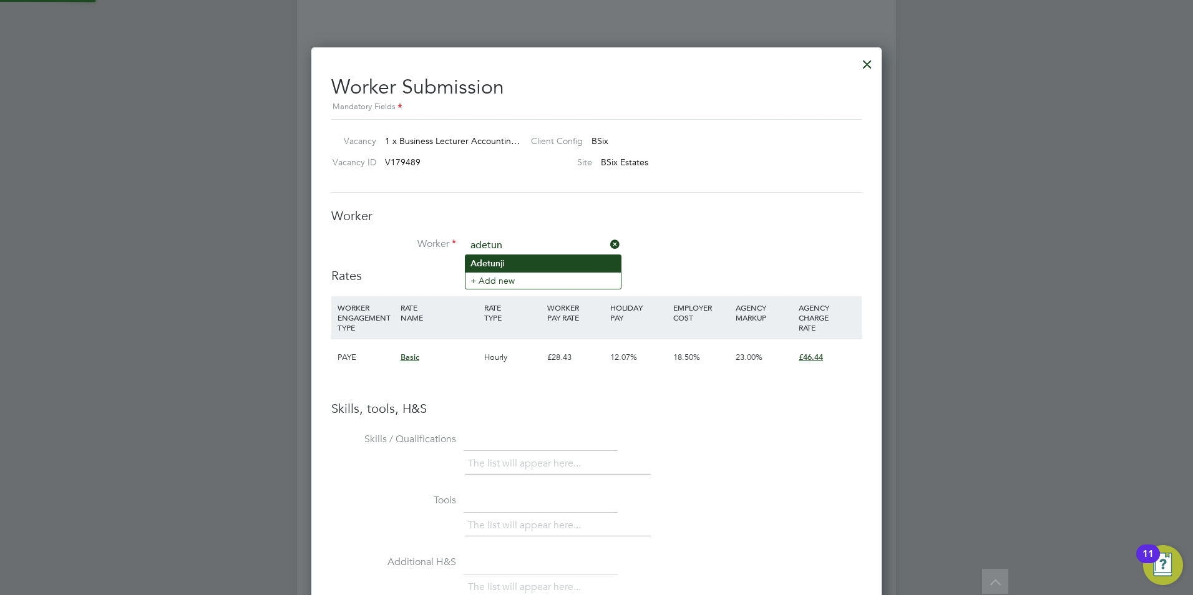
click at [521, 265] on li "Adetun ji" at bounding box center [542, 263] width 155 height 17
type input "Adetunji"
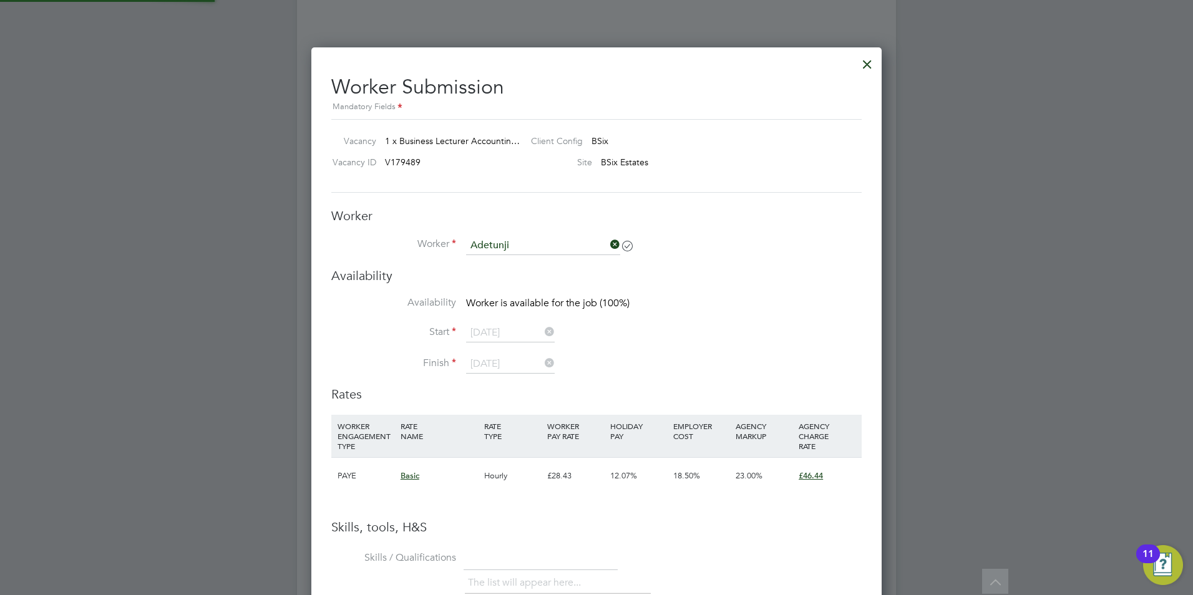
scroll to position [907, 571]
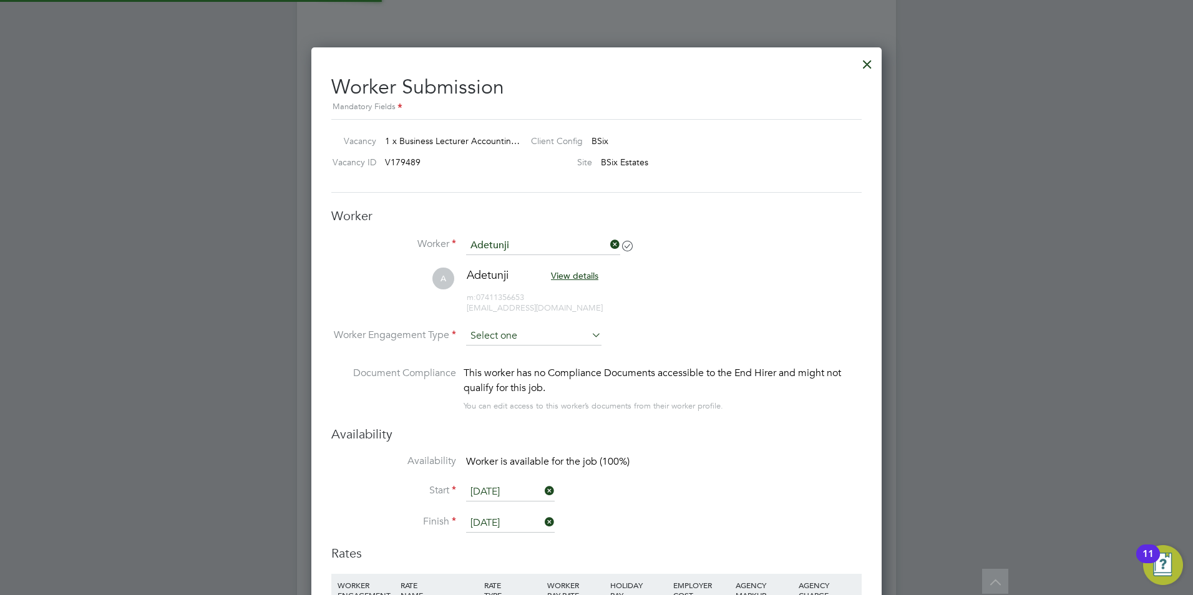
click at [519, 329] on input at bounding box center [533, 336] width 135 height 19
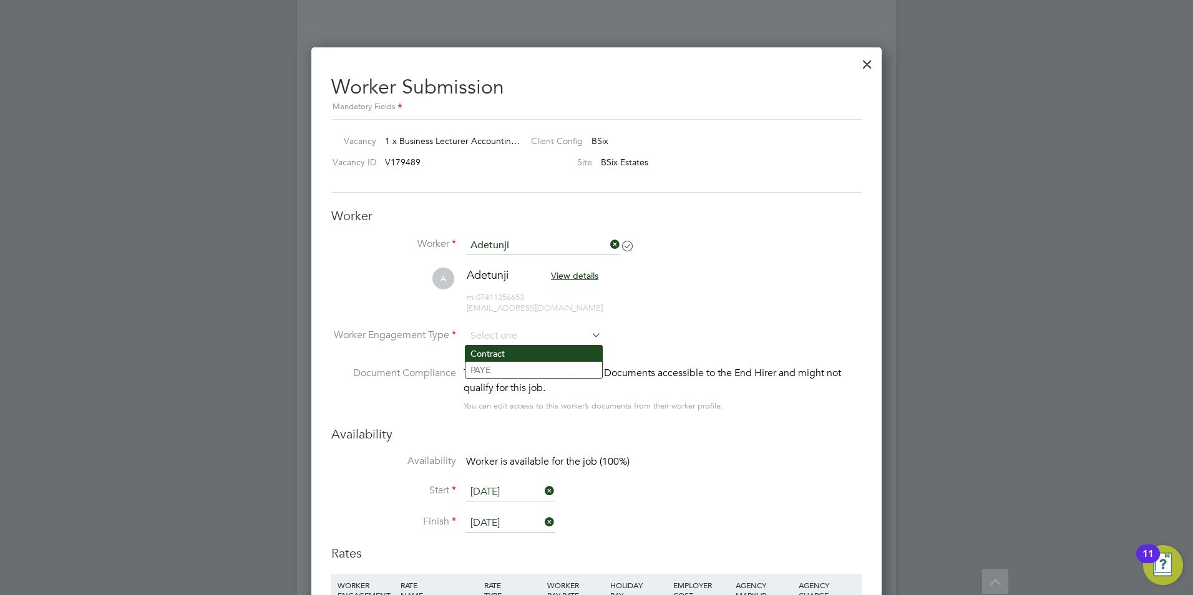
click at [509, 348] on li "Contract" at bounding box center [533, 354] width 137 height 16
type input "Contract"
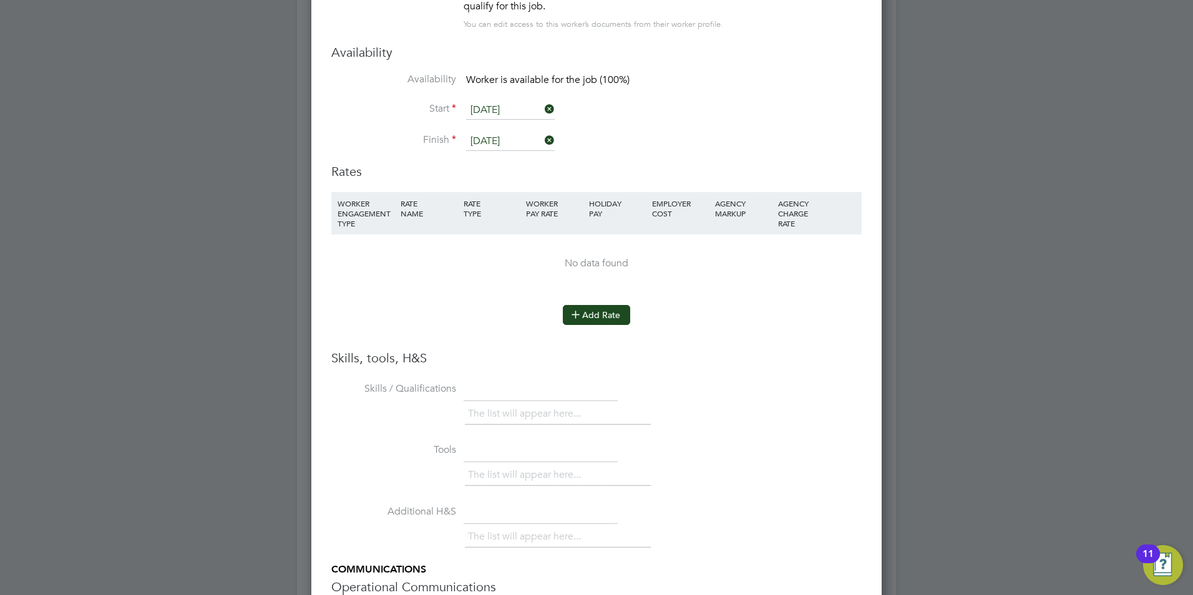
click at [604, 316] on button "Add Rate" at bounding box center [596, 315] width 67 height 20
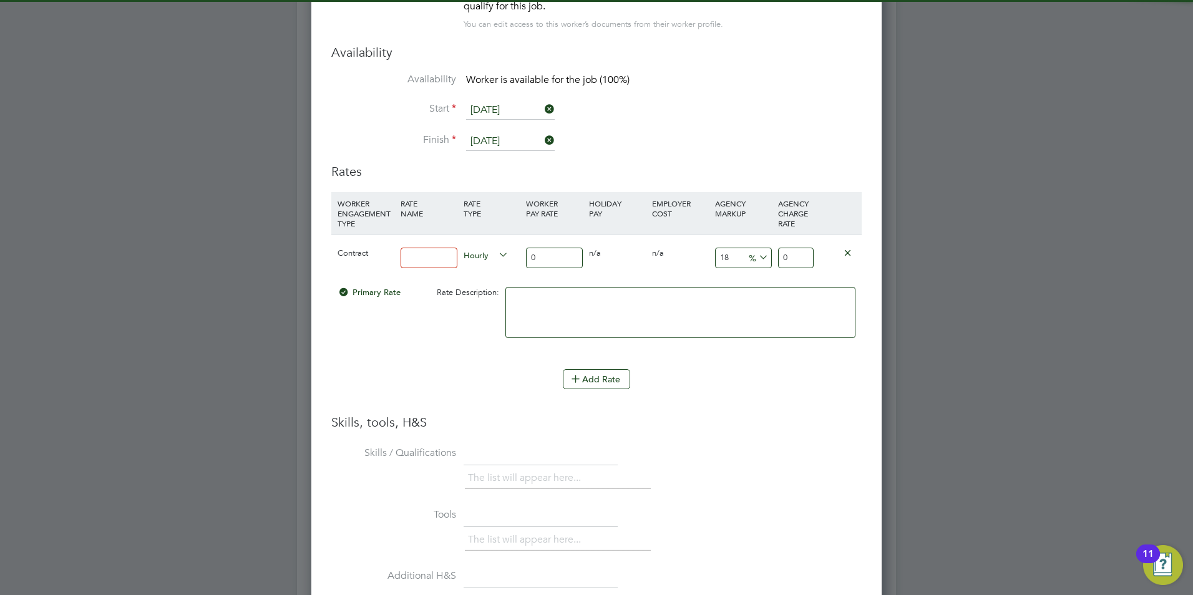
click at [423, 260] on input at bounding box center [429, 258] width 57 height 21
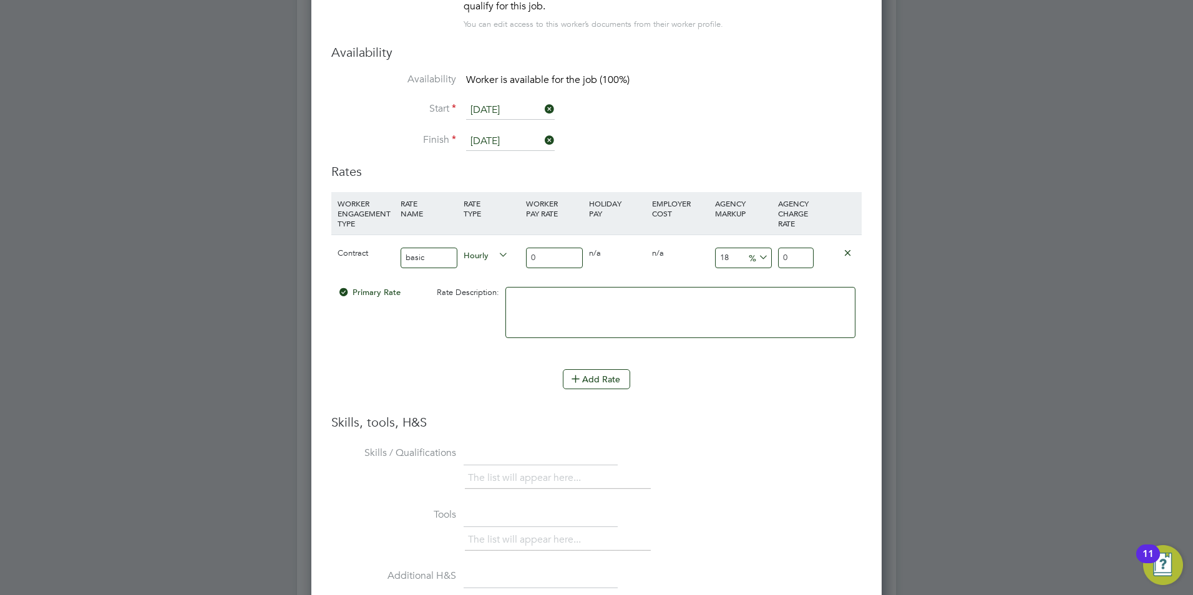
type input "basic"
click at [557, 258] on input "0" at bounding box center [554, 258] width 57 height 21
type input "4"
type input "4.72"
type input "40"
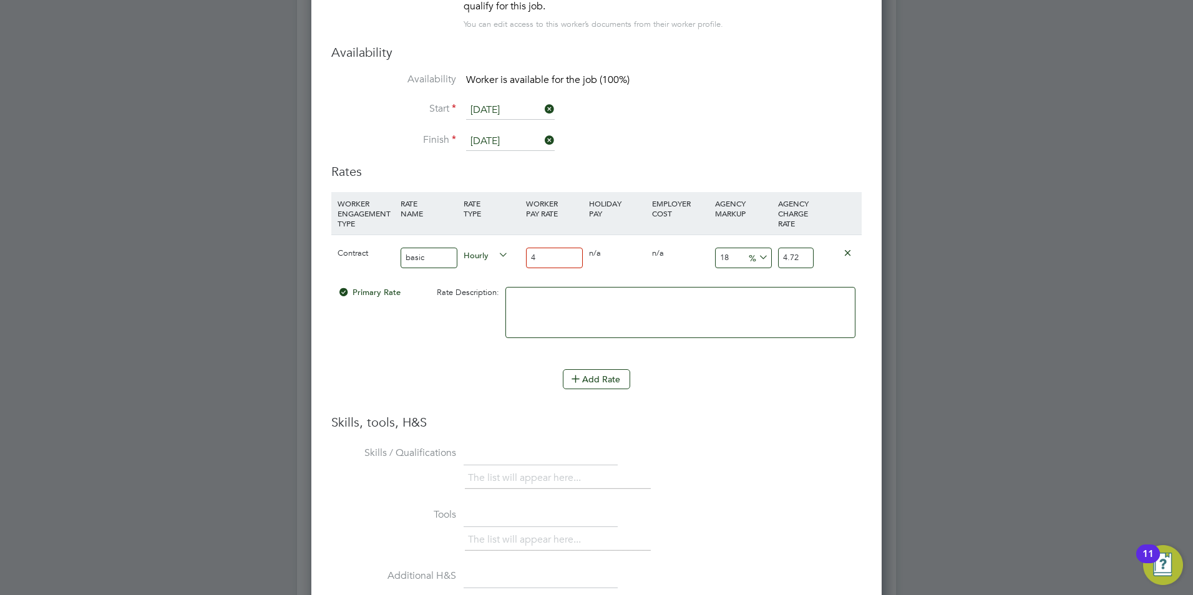
type input "47.2"
type input "40"
click at [737, 257] on input "18" at bounding box center [743, 258] width 57 height 21
type input "1"
type input "40.4"
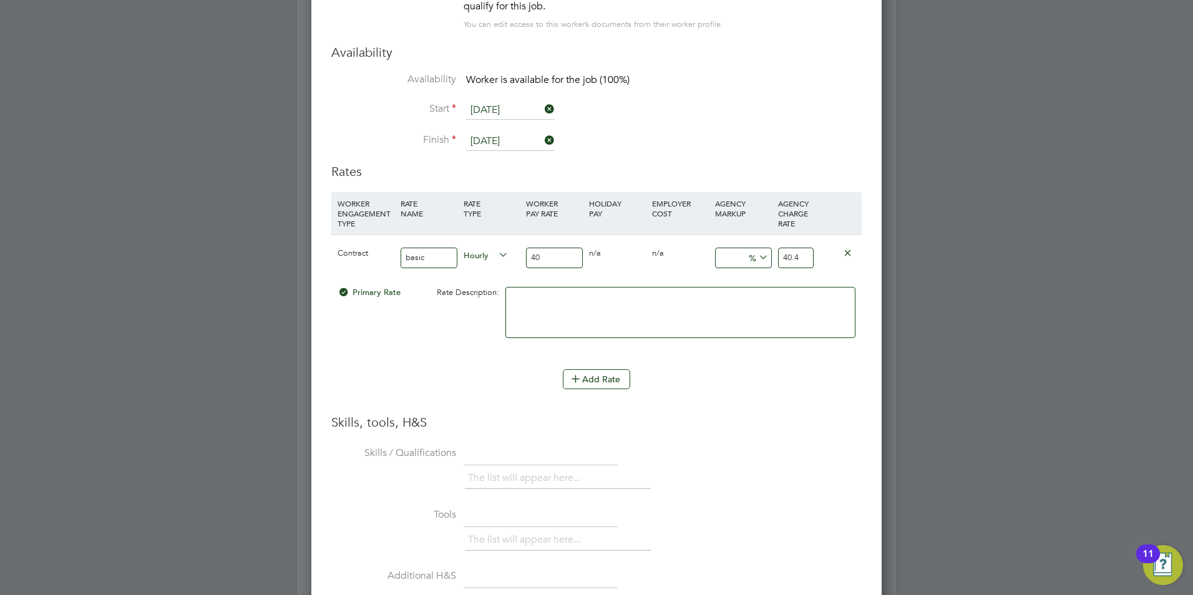
type input "2"
type input "40.8"
type input "23"
type input "49.2"
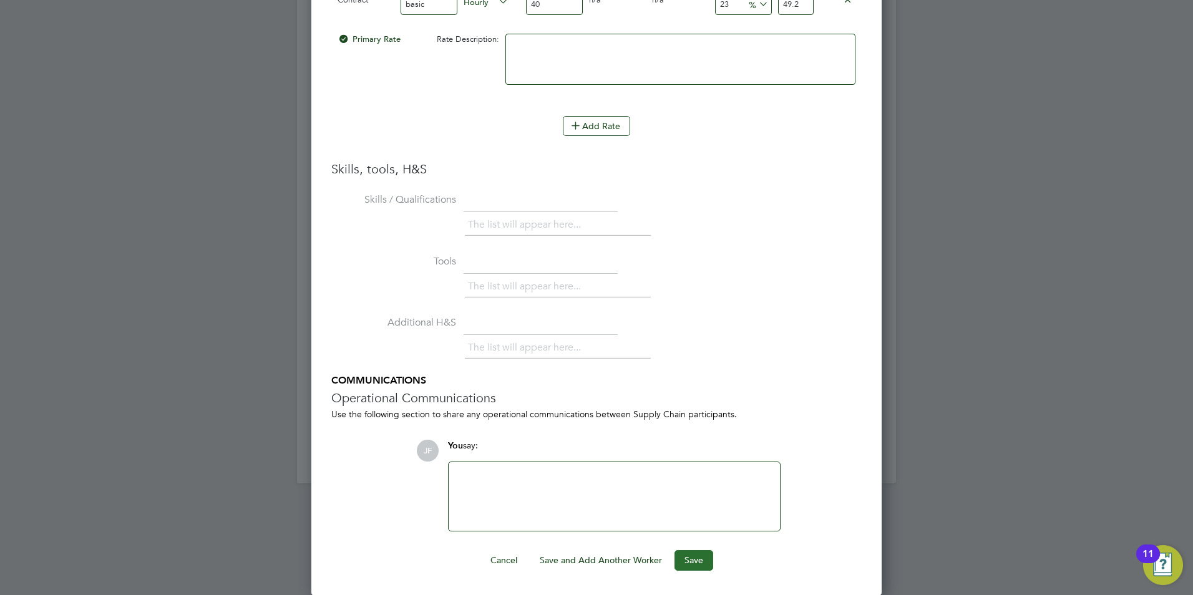
type input "23"
click at [694, 567] on button "Save" at bounding box center [694, 560] width 39 height 20
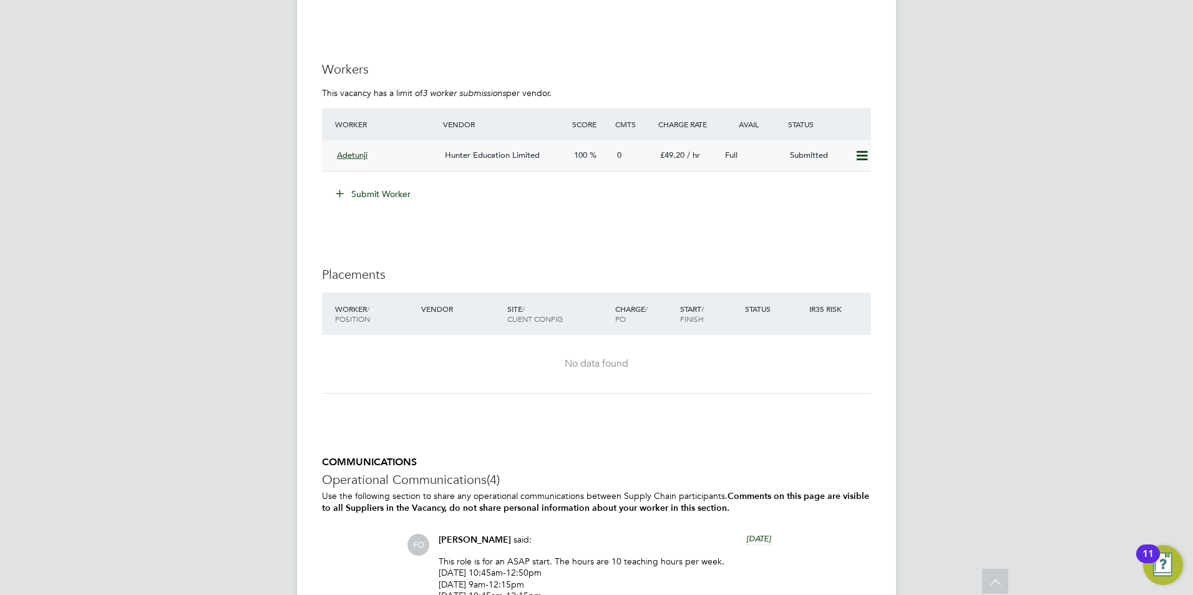
click at [501, 158] on span "Hunter Education Limited" at bounding box center [492, 155] width 95 height 11
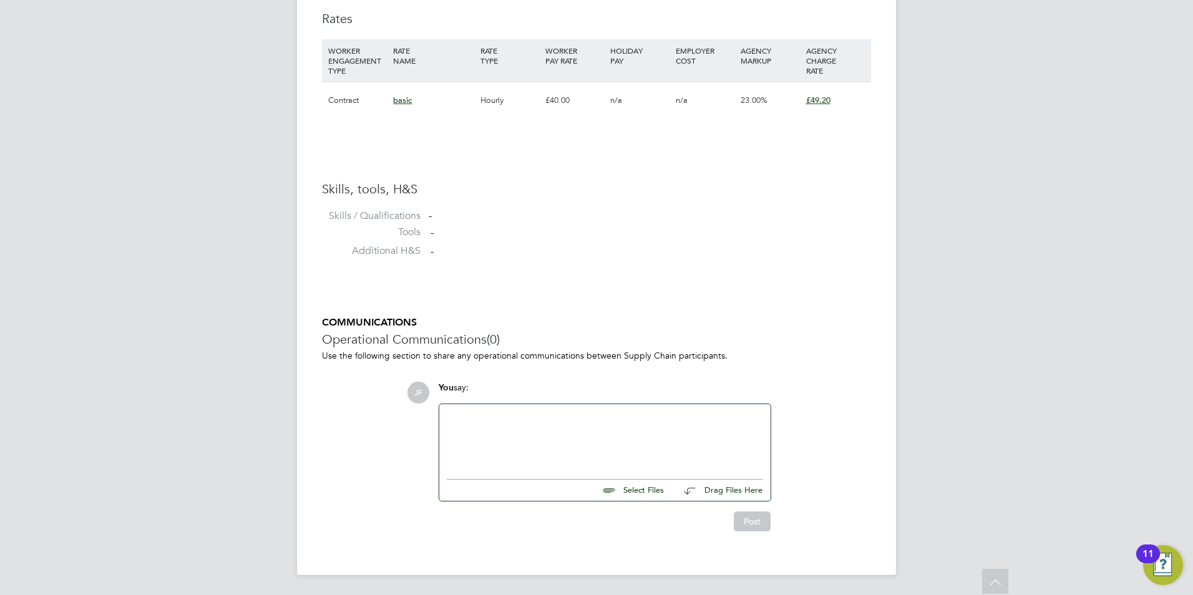
click at [628, 494] on input "file" at bounding box center [669, 488] width 187 height 17
type input "C:\fakepath\32802.docx"
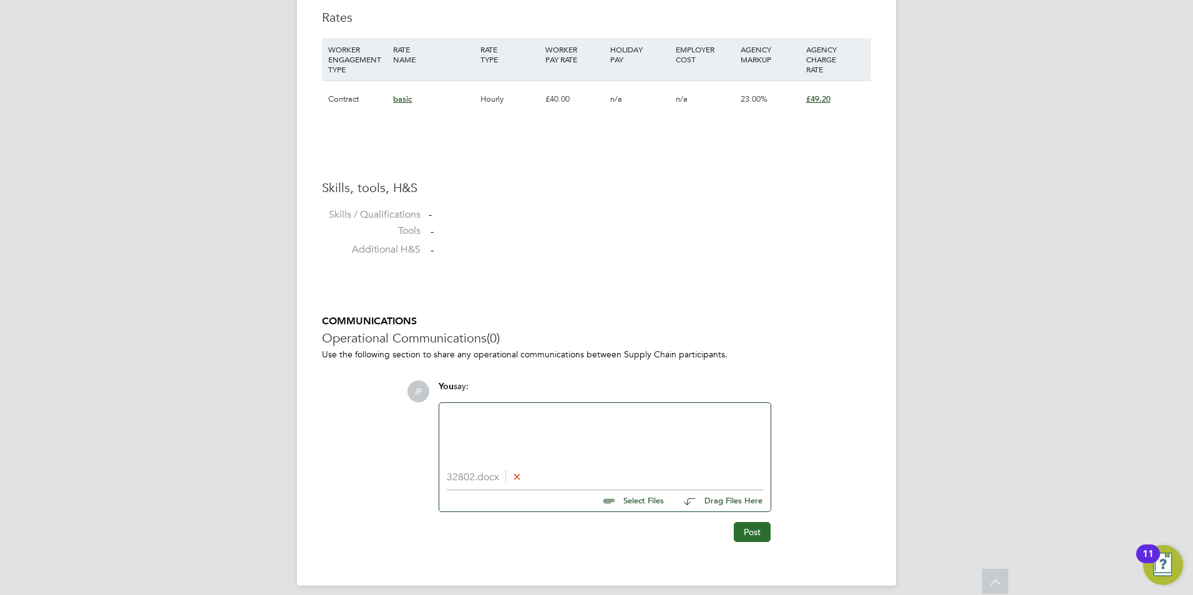
click at [748, 532] on button "Post" at bounding box center [752, 532] width 37 height 20
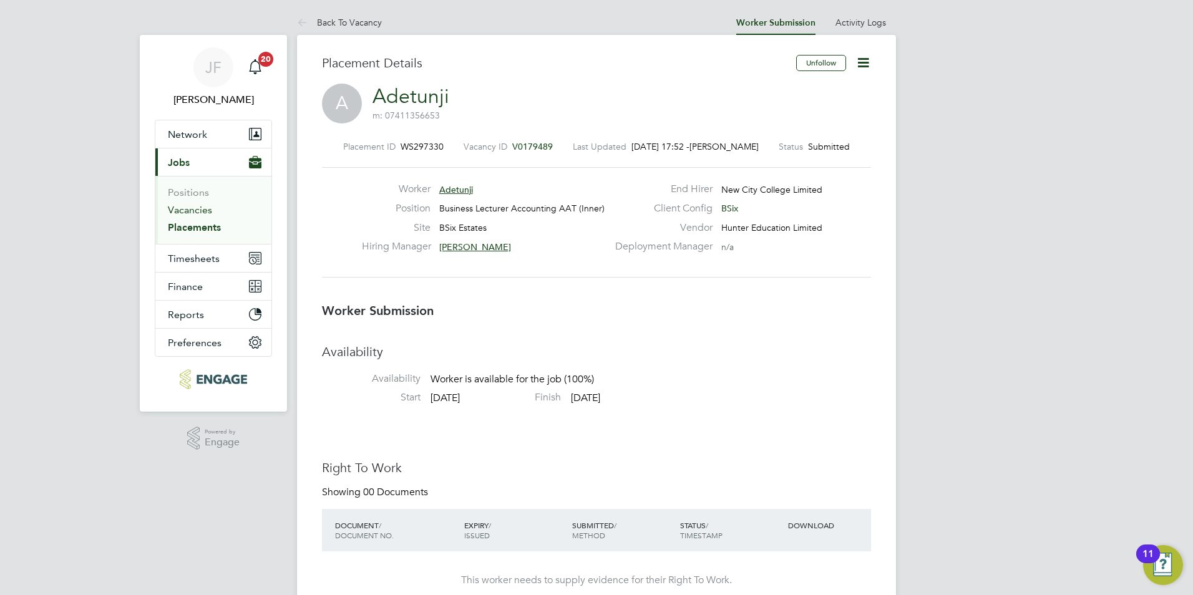
click at [202, 208] on link "Vacancies" at bounding box center [190, 210] width 44 height 12
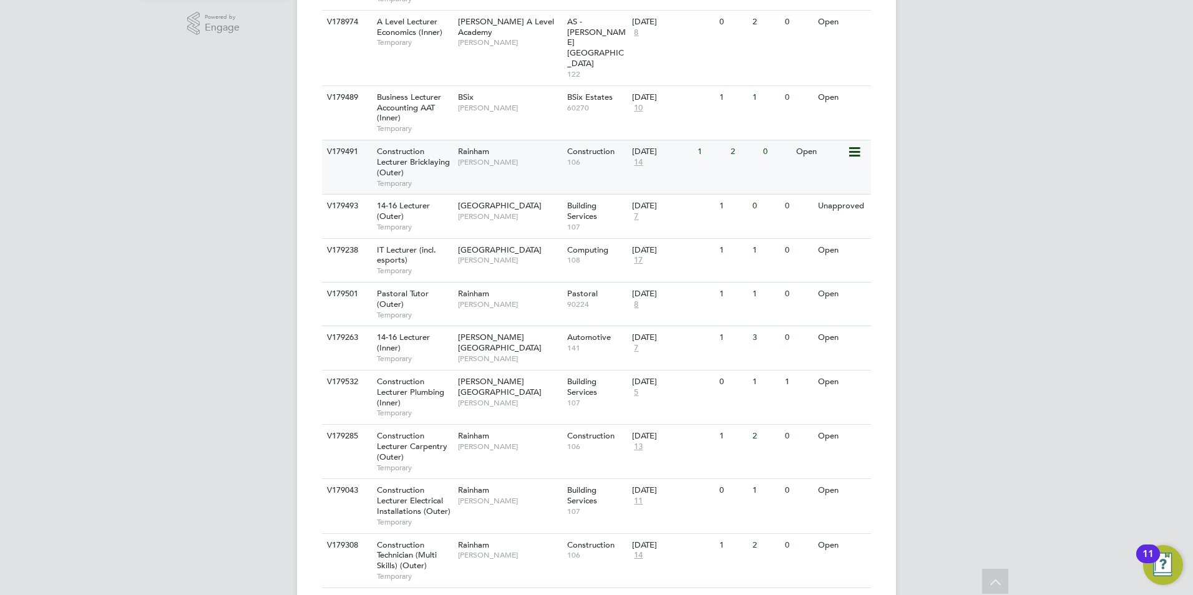
scroll to position [396, 0]
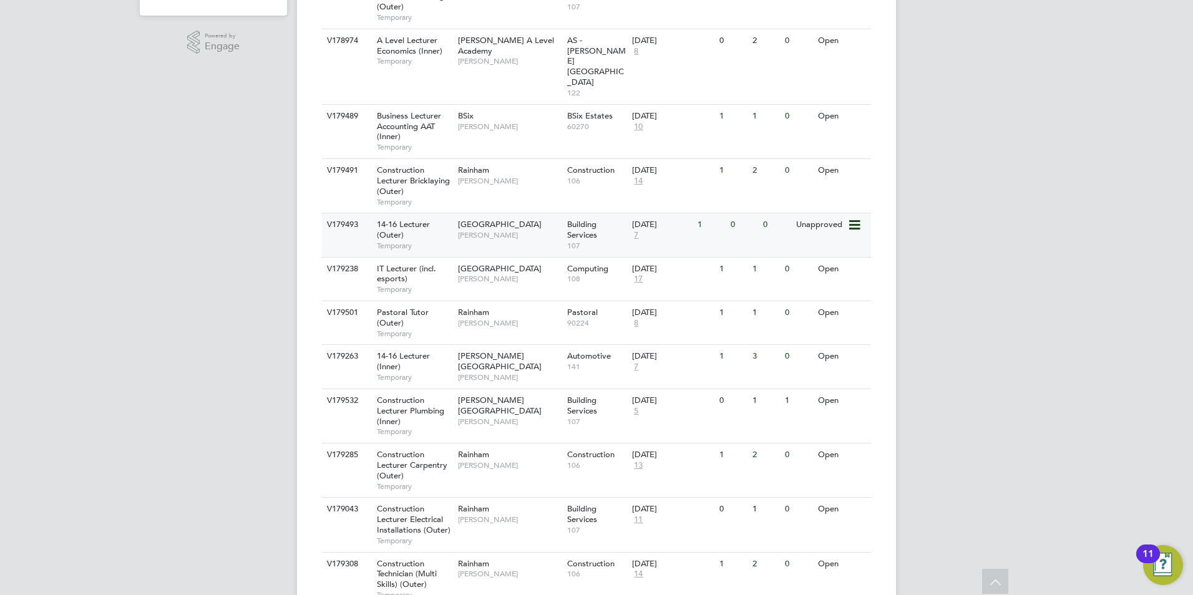
click at [514, 230] on span "[PERSON_NAME]" at bounding box center [509, 235] width 103 height 10
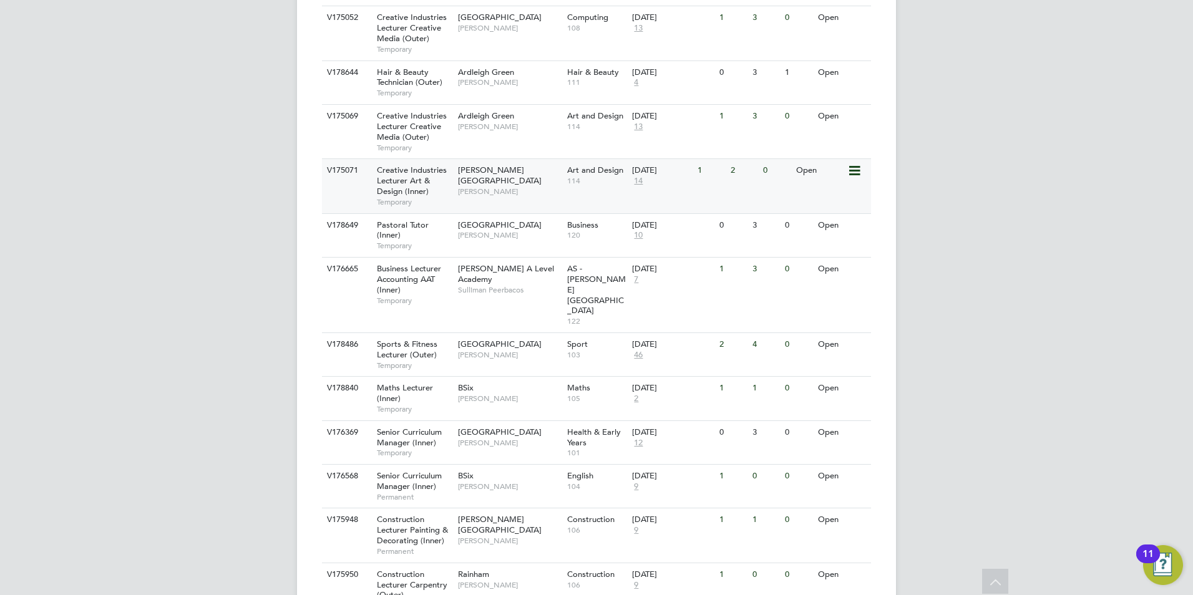
scroll to position [1287, 0]
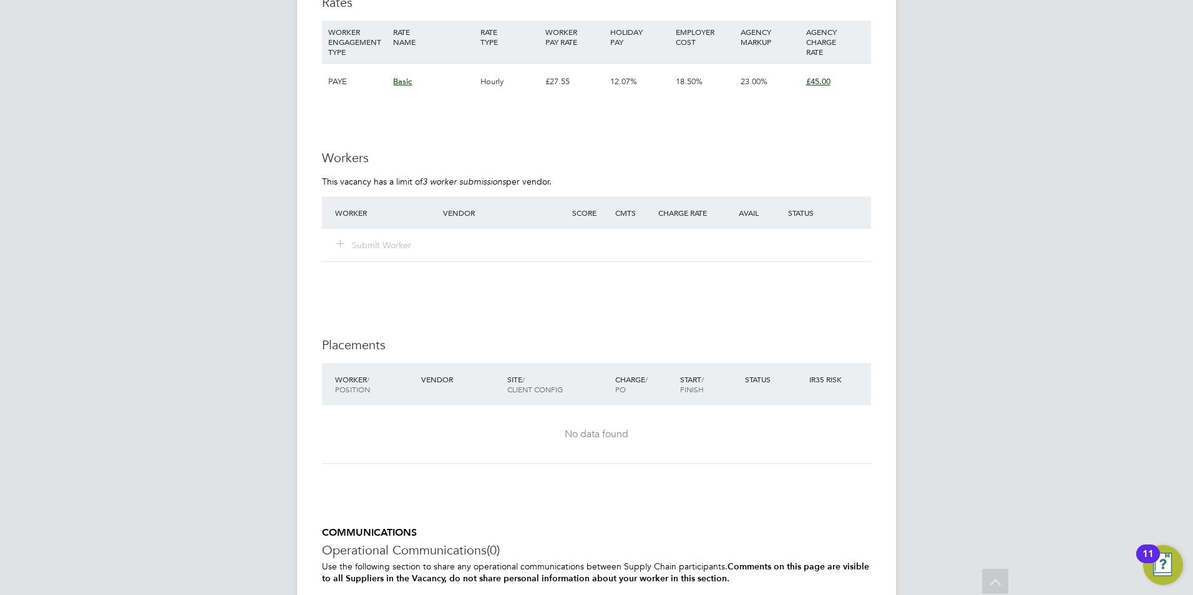
scroll to position [2004, 0]
